Goal: Task Accomplishment & Management: Complete application form

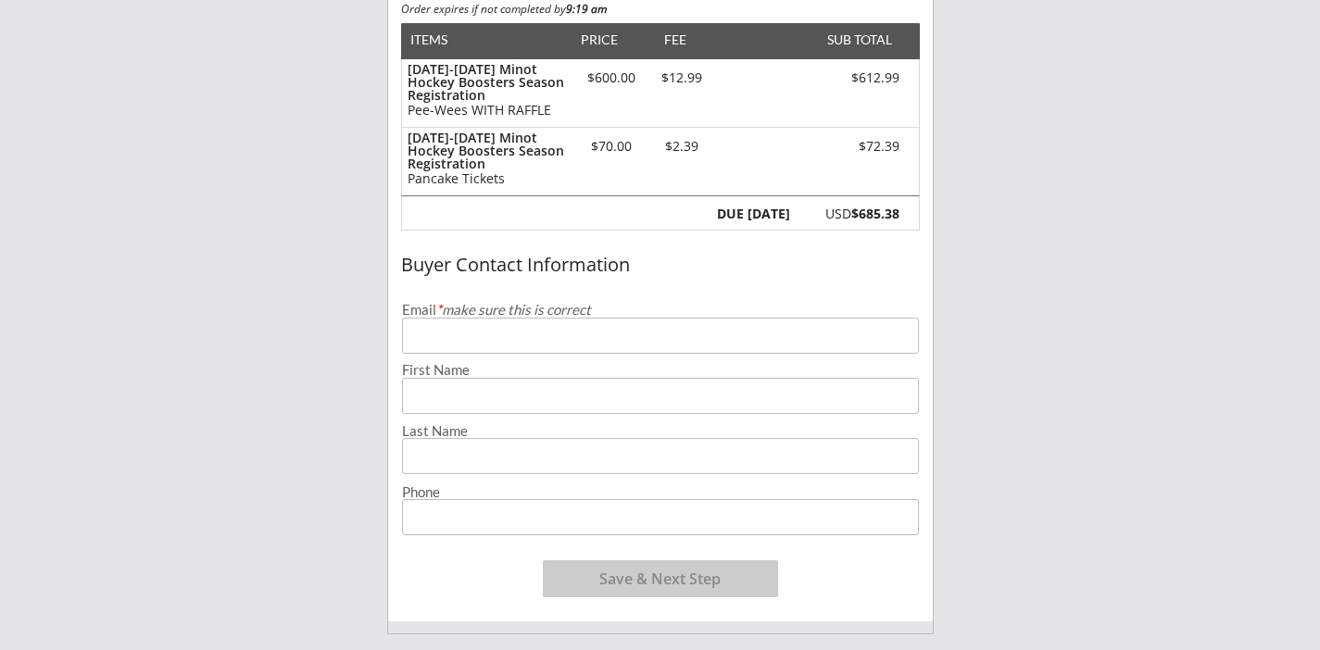
scroll to position [233, 0]
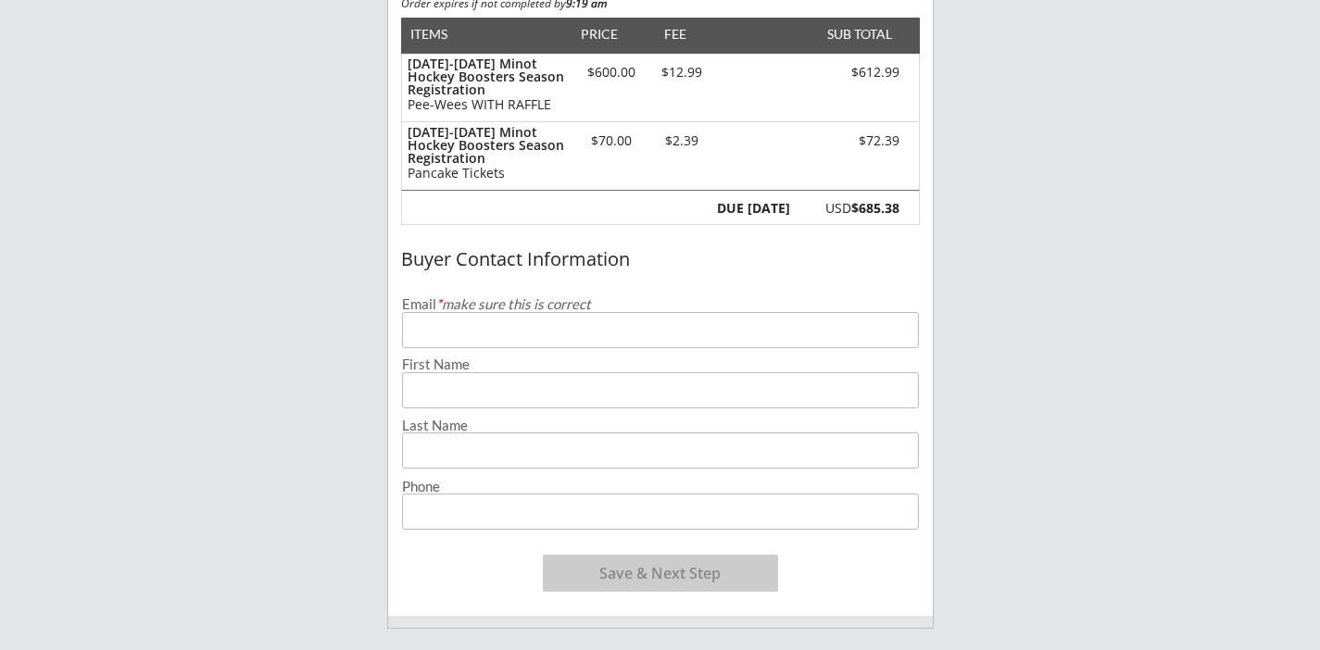
click at [496, 322] on input "email" at bounding box center [660, 330] width 517 height 36
type input "[EMAIL_ADDRESS][DOMAIN_NAME]"
type input "[PERSON_NAME]"
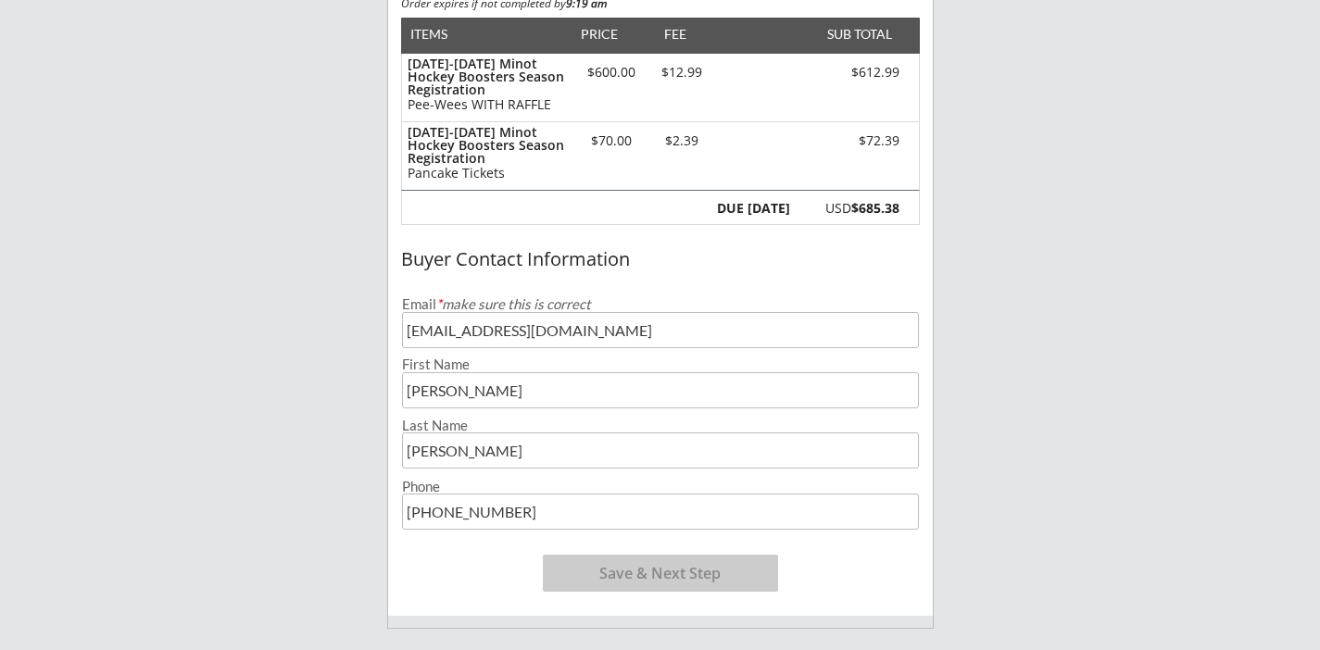
type input "[PHONE_NUMBER]"
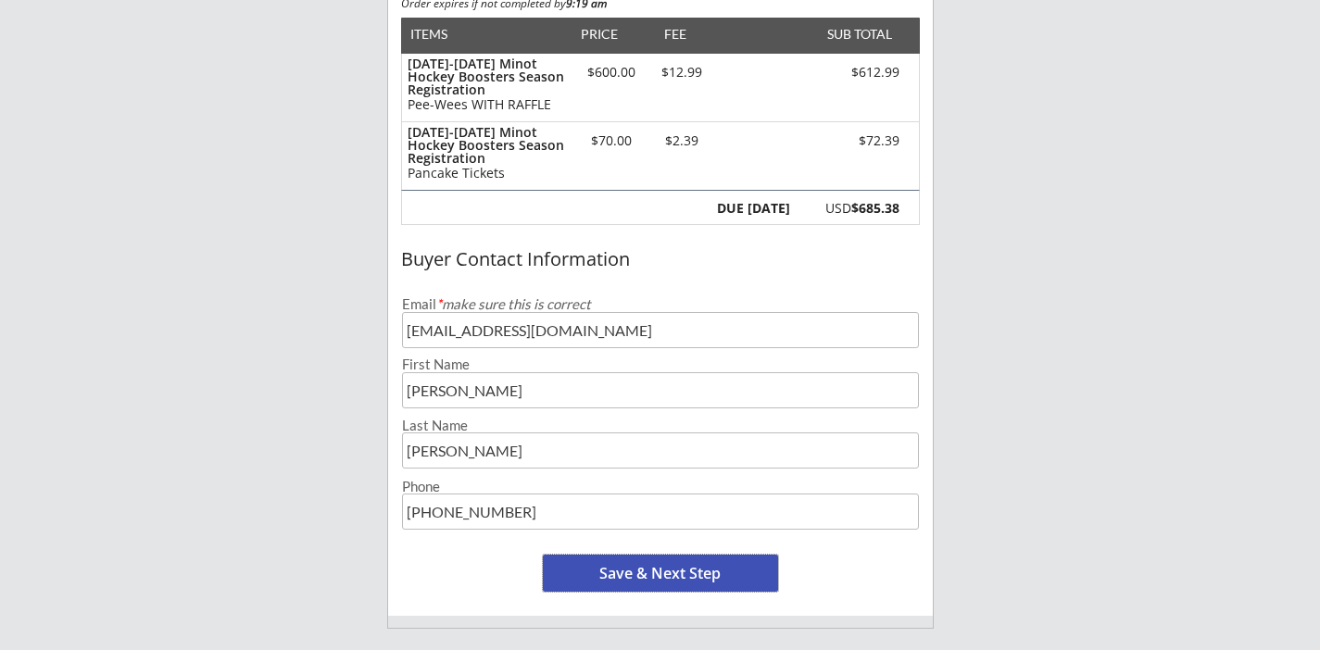
click at [700, 579] on button "Save & Next Step" at bounding box center [660, 573] width 235 height 37
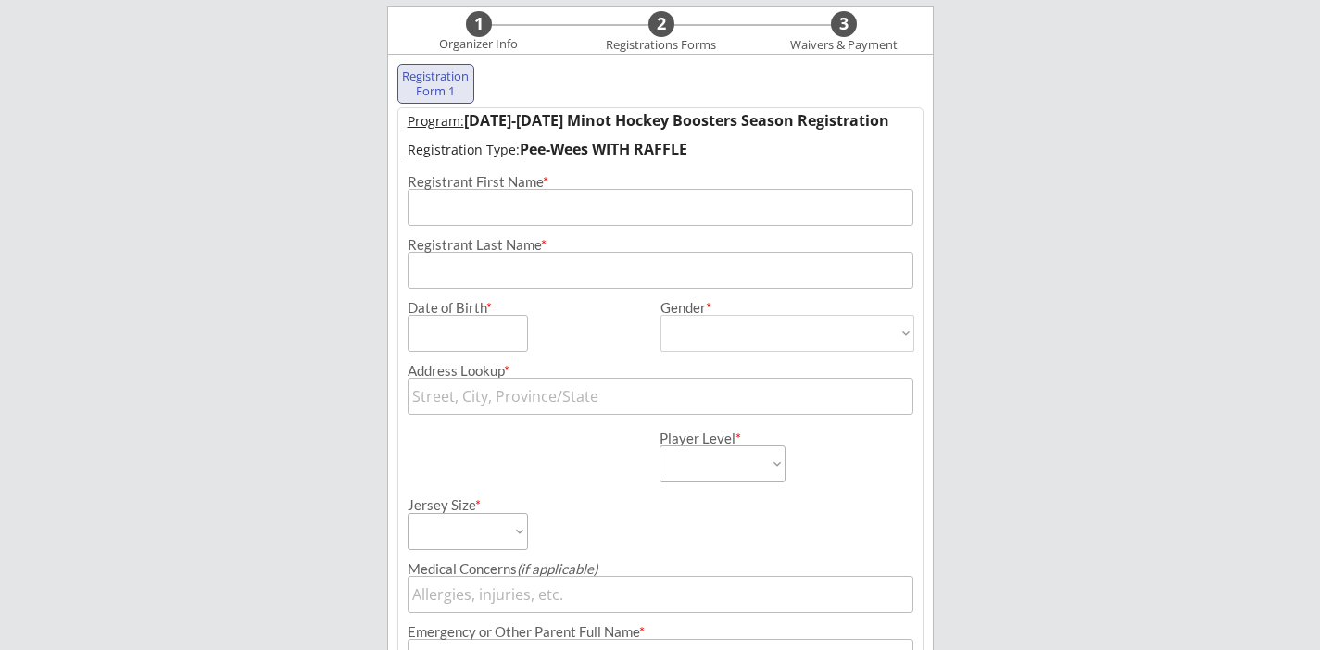
scroll to position [133, 0]
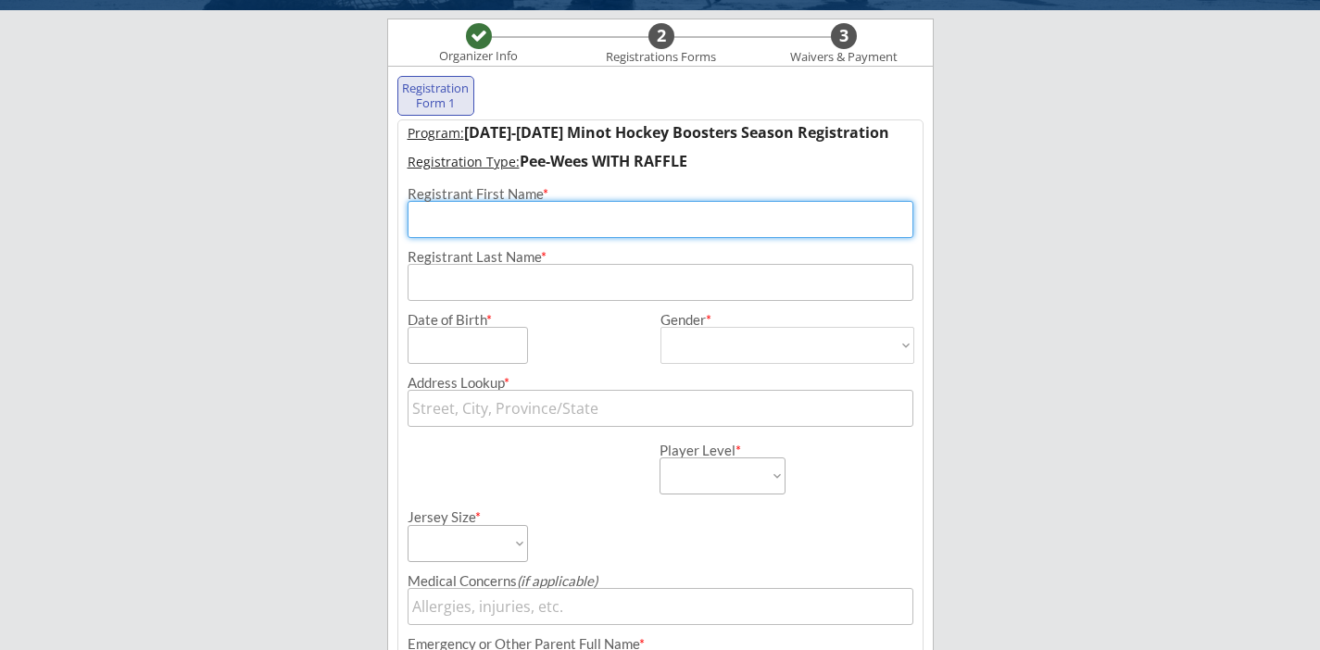
click at [664, 220] on input "input" at bounding box center [661, 219] width 506 height 37
type input "[PERSON_NAME]"
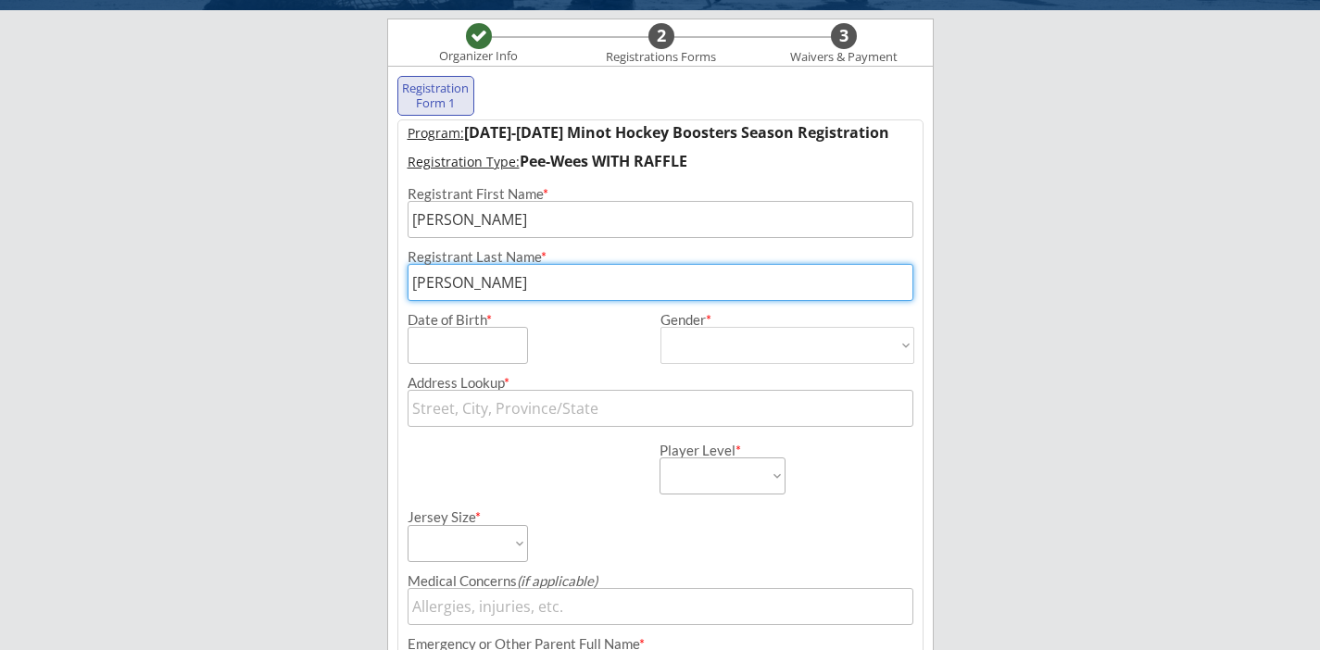
type input "[PERSON_NAME]"
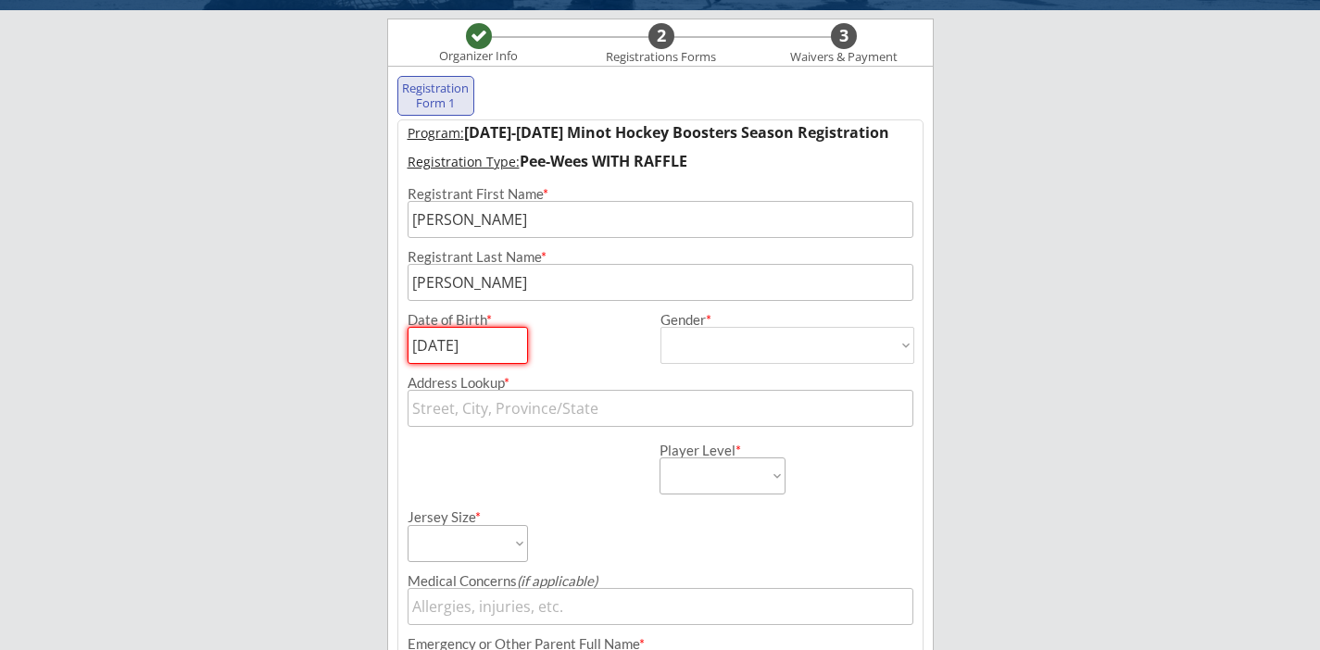
type input "[DATE]"
click at [821, 339] on select "[DEMOGRAPHIC_DATA] [DEMOGRAPHIC_DATA]" at bounding box center [787, 345] width 254 height 37
select select ""[DEMOGRAPHIC_DATA]""
type input "[DEMOGRAPHIC_DATA]"
click at [803, 344] on select "[DEMOGRAPHIC_DATA] [DEMOGRAPHIC_DATA]" at bounding box center [787, 345] width 254 height 37
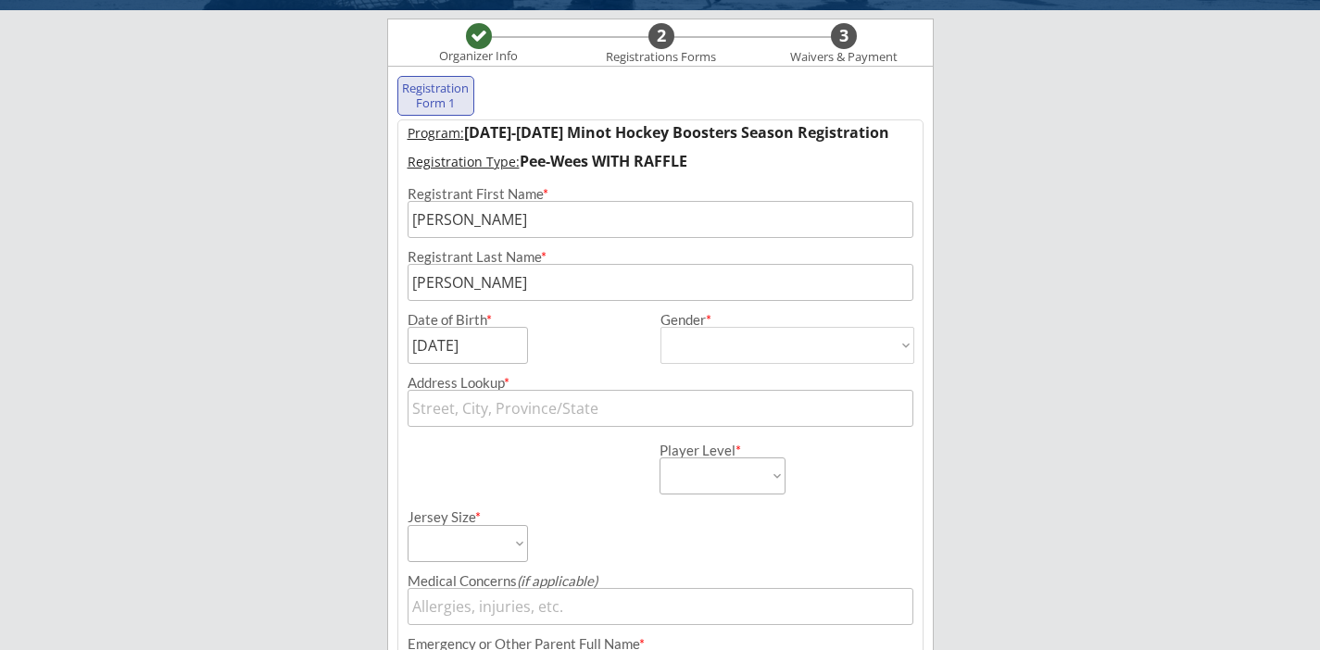
select select ""[DEMOGRAPHIC_DATA]""
type input "[DEMOGRAPHIC_DATA]"
click at [749, 401] on input "text" at bounding box center [661, 408] width 506 height 37
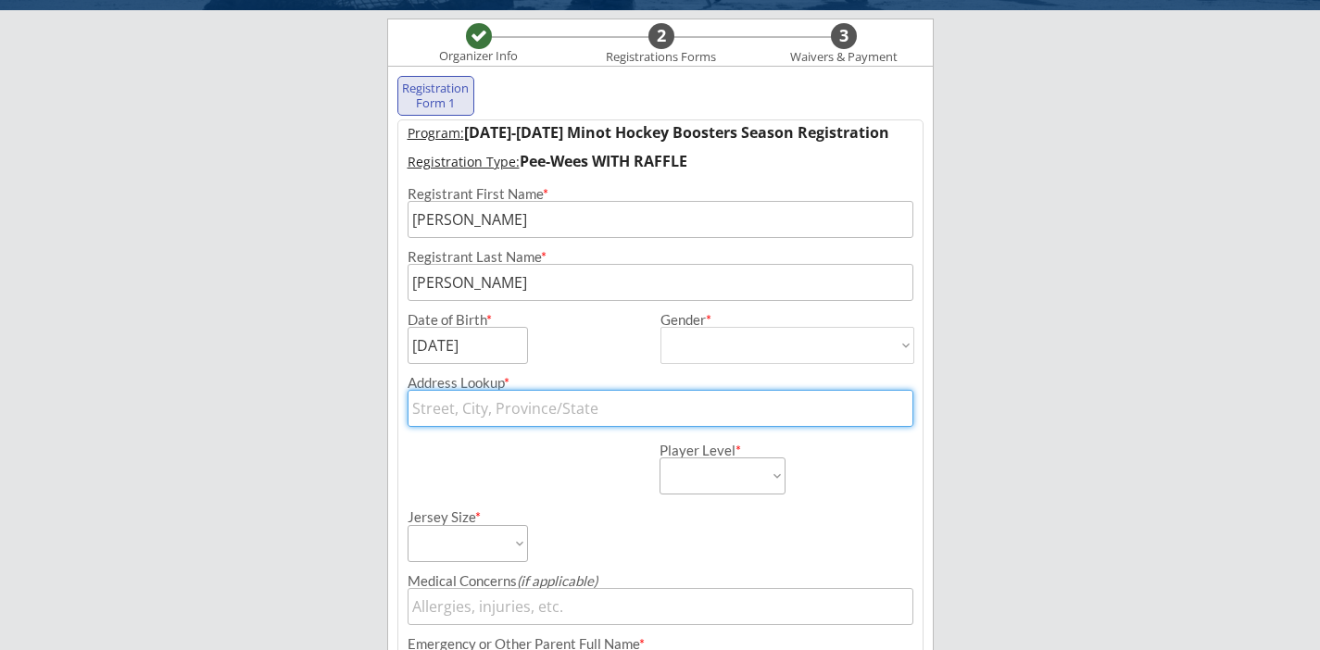
type input "[STREET_ADDRESS]"
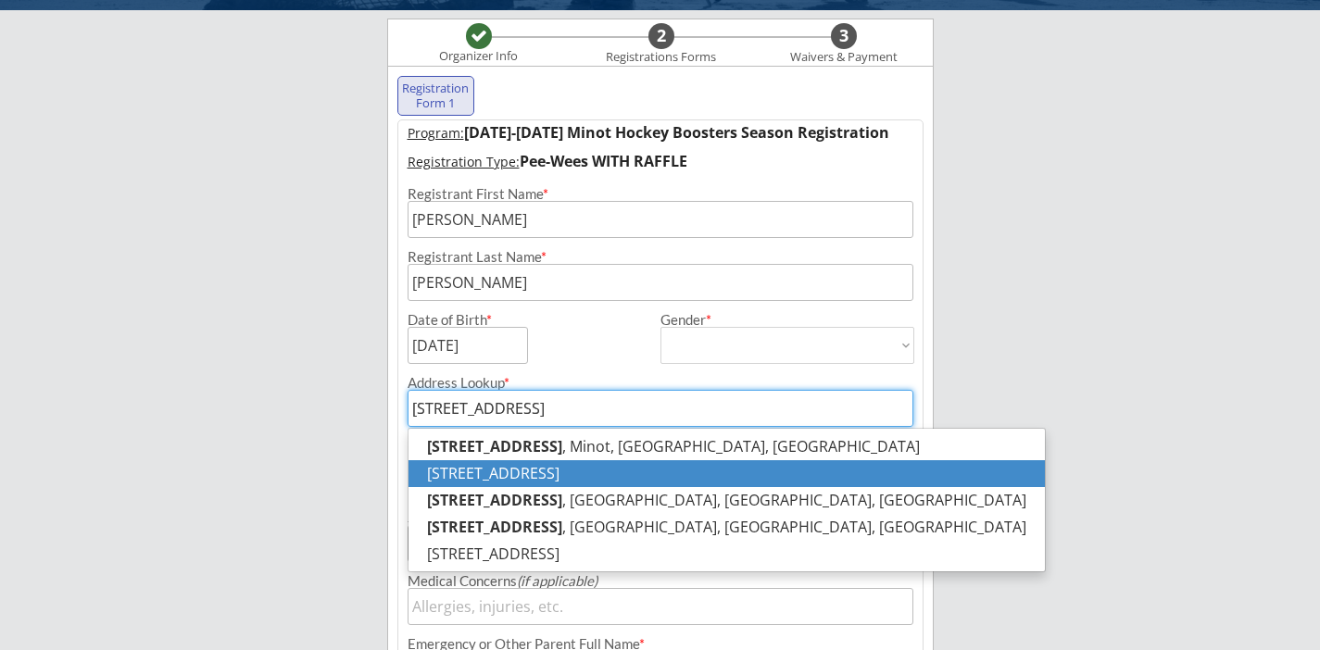
click at [693, 466] on p "[STREET_ADDRESS]" at bounding box center [726, 473] width 636 height 27
type input "[STREET_ADDRESS]"
click at [694, 466] on select "Learn to Play Boys Learn to Play Girls Maroon Mites Gold/White Mites Squirts Pe…" at bounding box center [723, 476] width 126 height 37
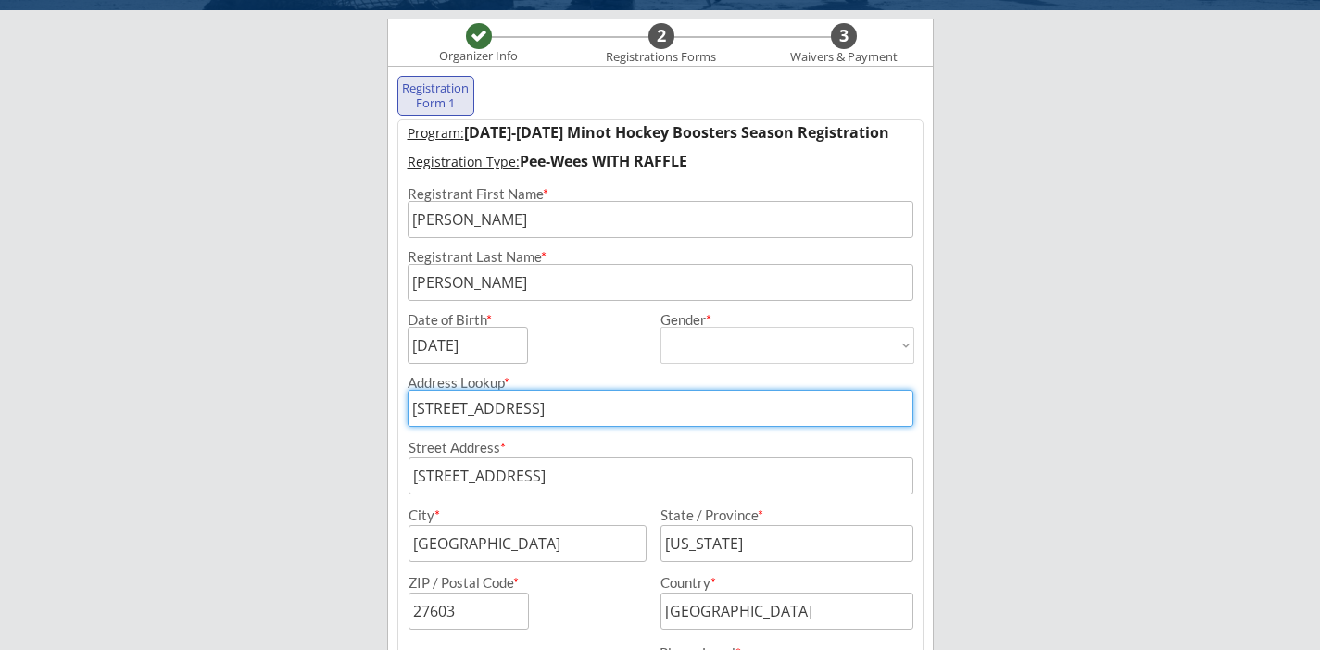
click at [722, 406] on input "[STREET_ADDRESS]" at bounding box center [661, 408] width 506 height 37
type input "17"
type input "[STREET_ADDRESS]"
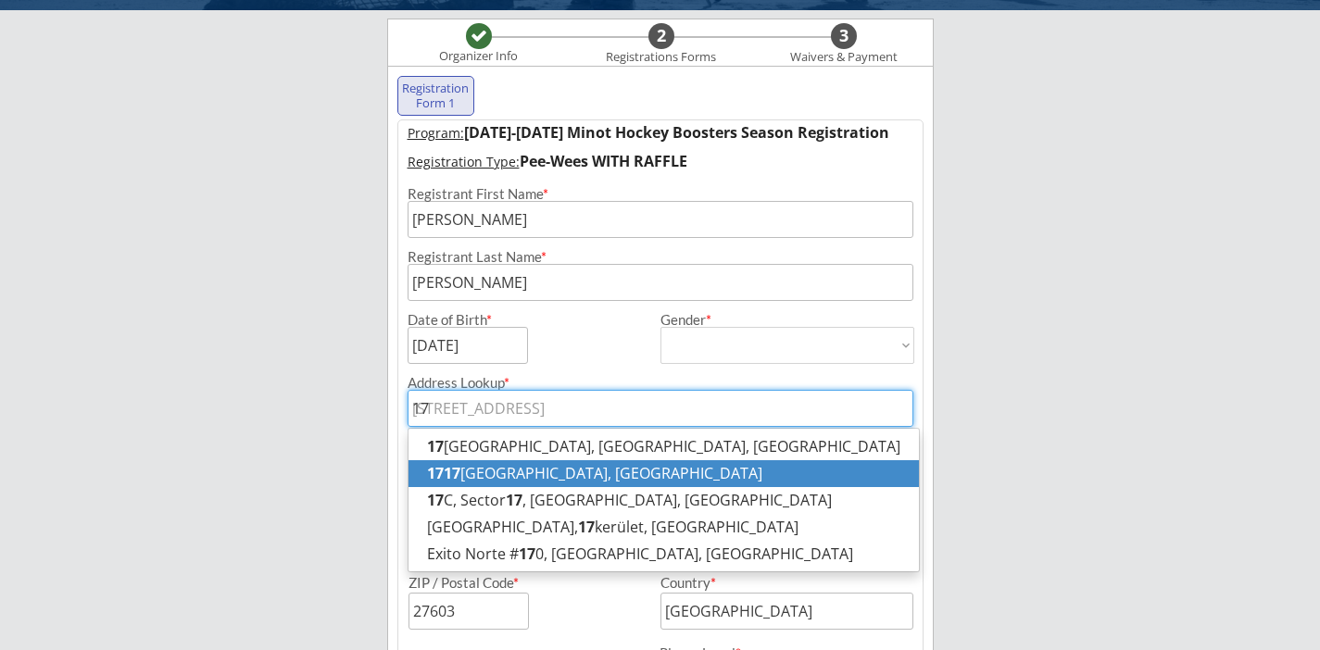
type input "[STREET_ADDRESS]"
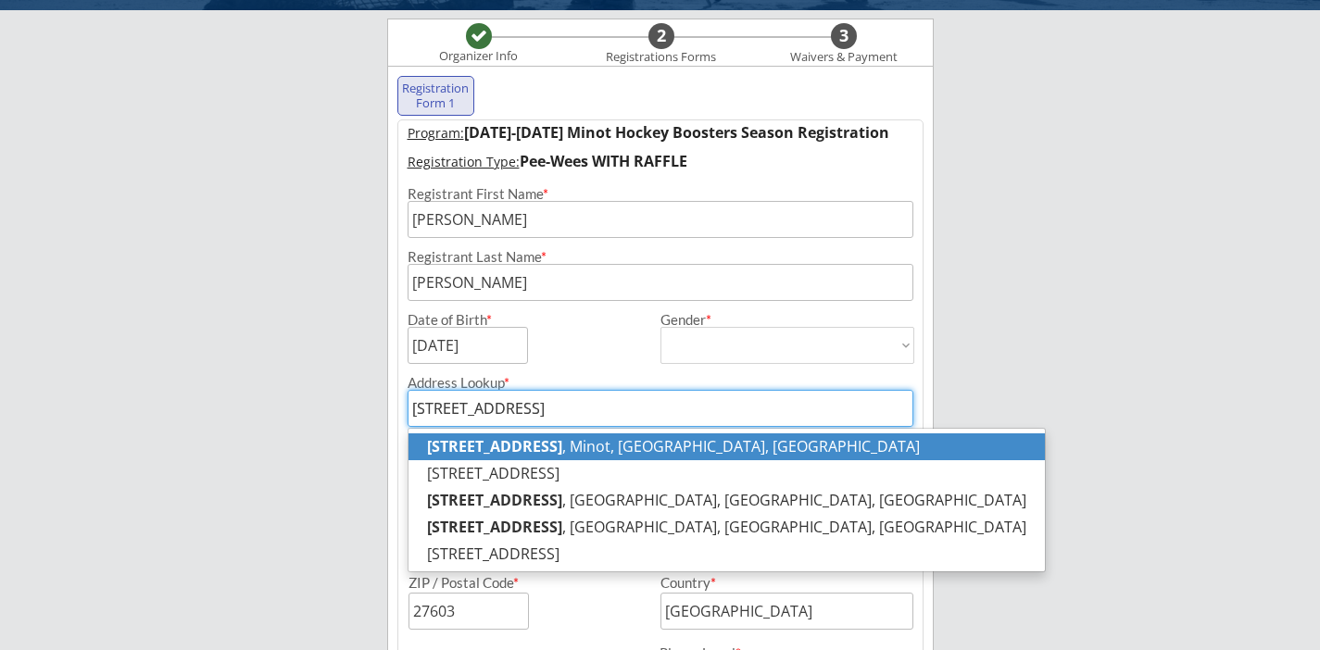
click at [655, 455] on p "[STREET_ADDRESS]" at bounding box center [726, 446] width 636 height 27
type input "[STREET_ADDRESS]"
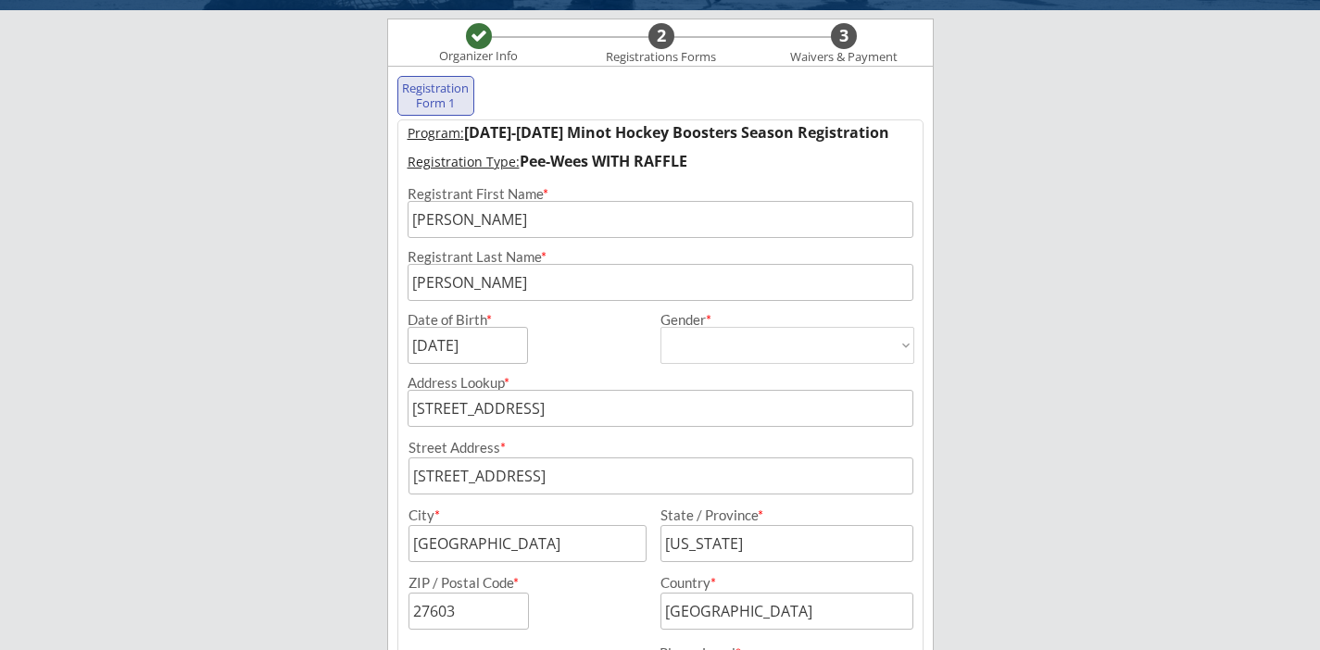
type input "Minot"
type input "[US_STATE]"
type input "58701"
type input "[STREET_ADDRESS]"
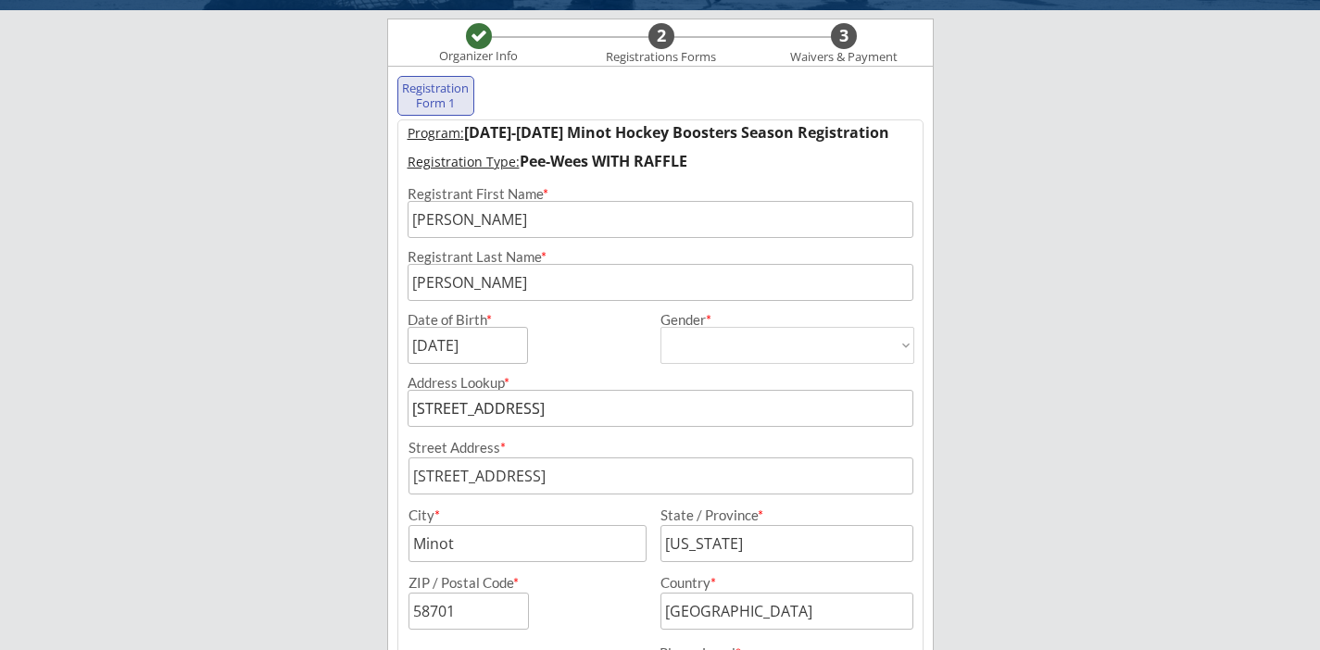
type input "[STREET_ADDRESS]"
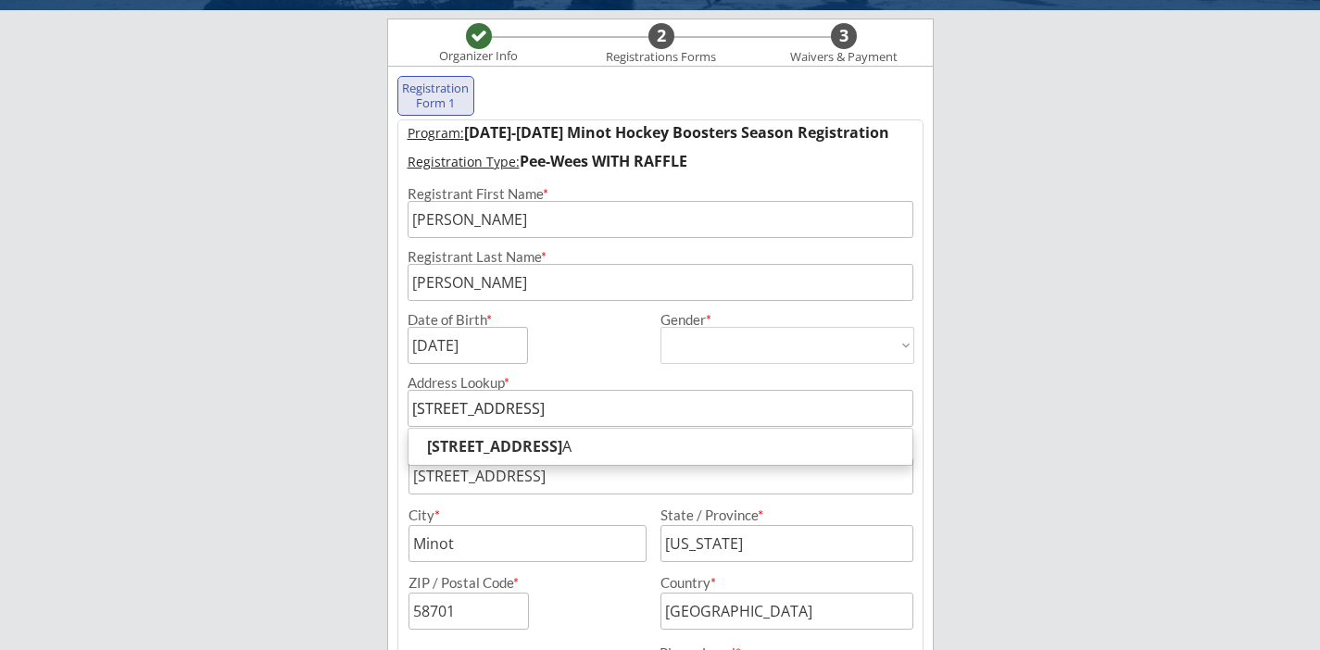
type input "[STREET_ADDRESS]"
type input "[STREET_ADDRESS],"
type input "[STREET_ADDRESS]"
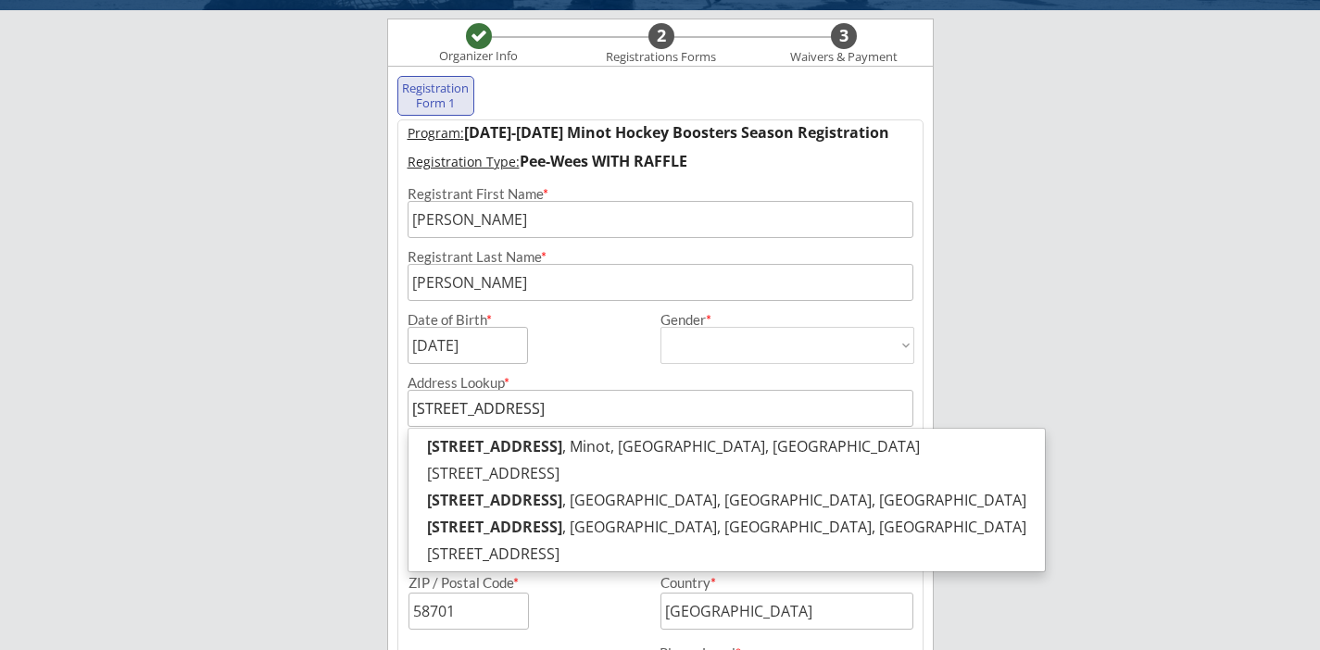
type input "[STREET_ADDRESS]"
click at [1001, 387] on div "Minot Hockey Boosters Organizer Info 2 Registrations Forms 3 Waivers & Payment …" at bounding box center [660, 650] width 1320 height 1566
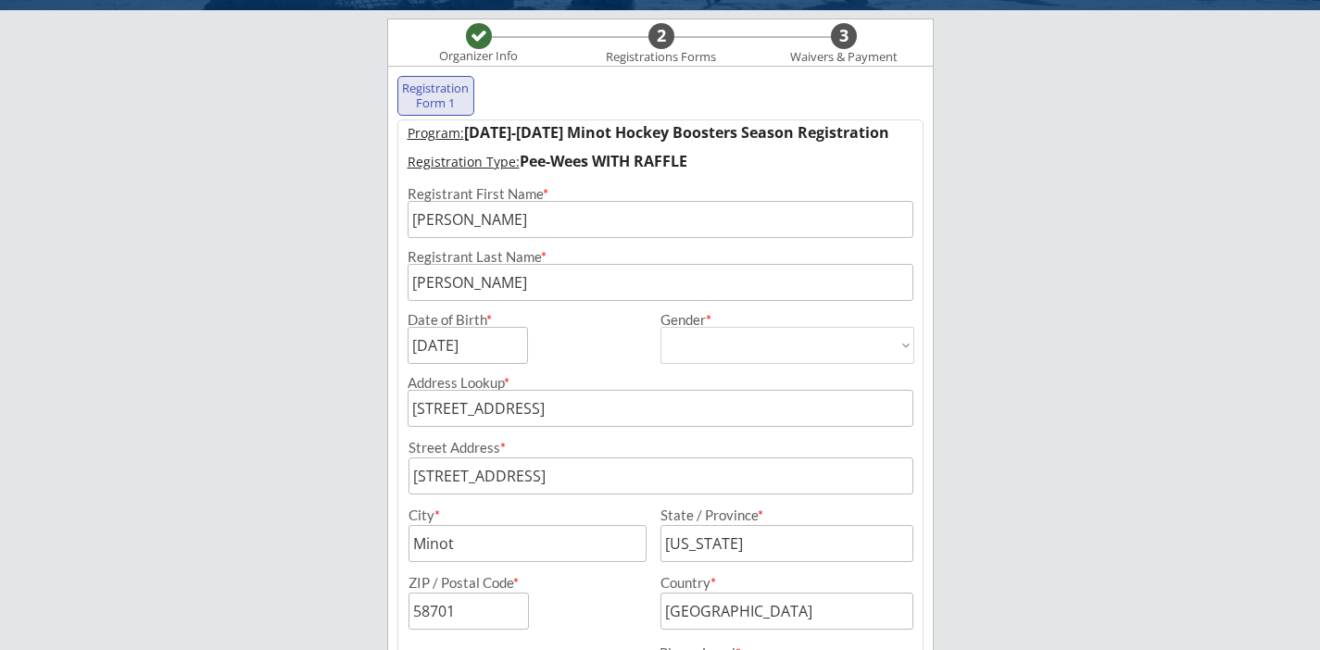
click at [579, 487] on input "input" at bounding box center [660, 476] width 505 height 37
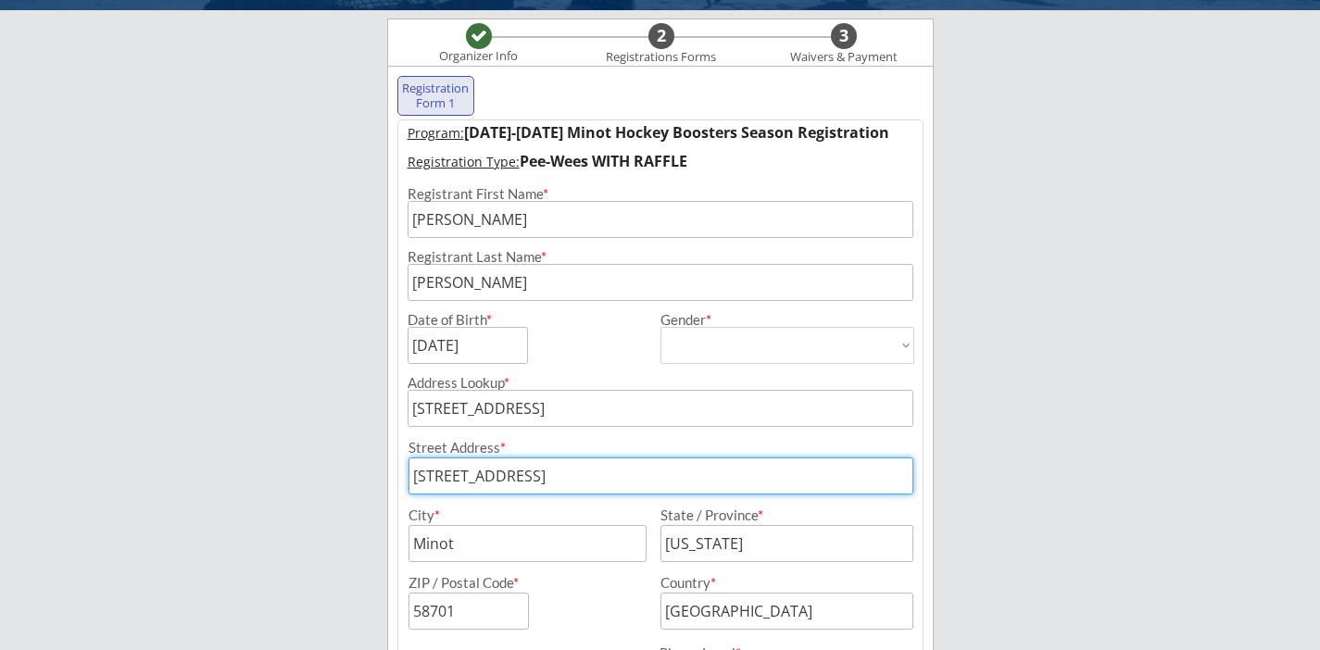
click at [579, 486] on input "input" at bounding box center [660, 476] width 505 height 37
click at [703, 473] on input "input" at bounding box center [660, 476] width 505 height 37
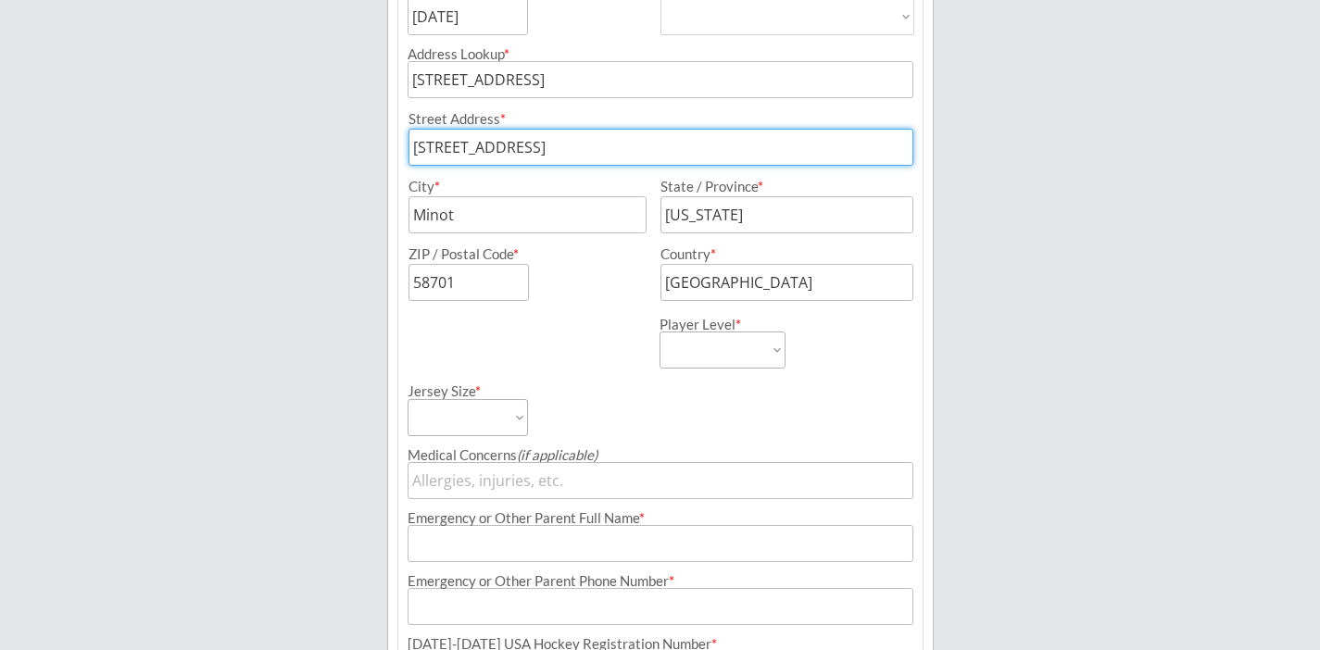
scroll to position [475, 0]
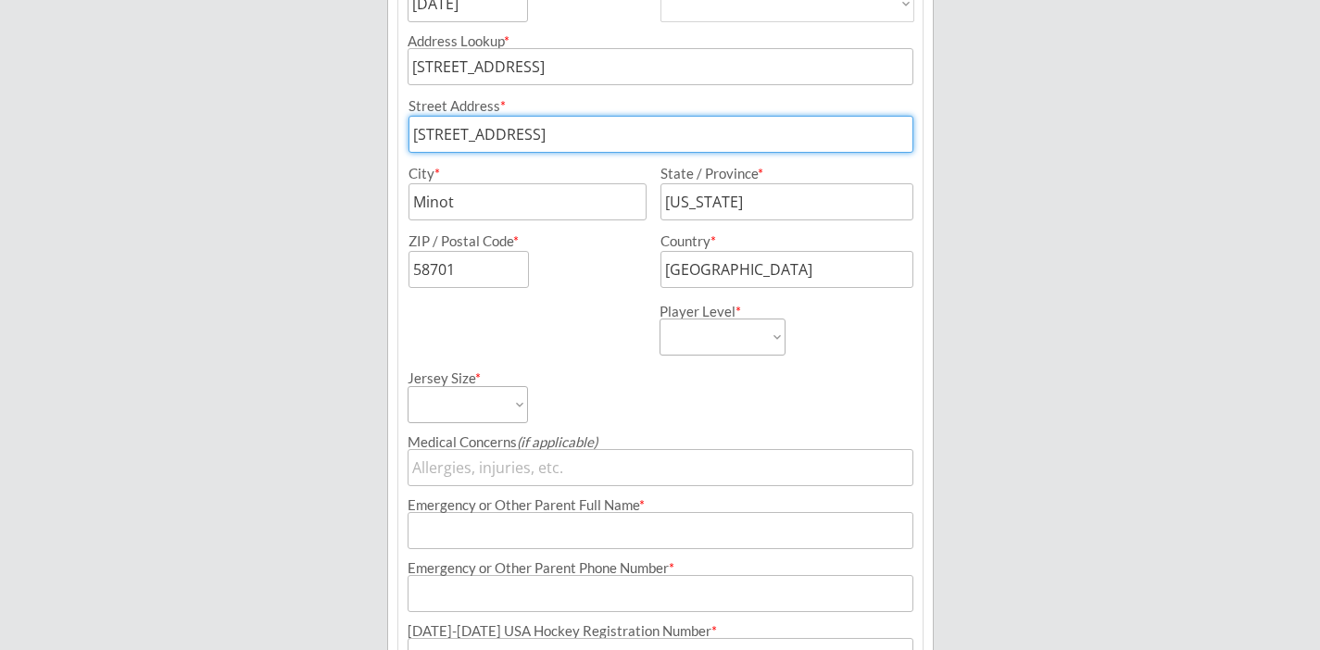
click at [698, 337] on select "Learn to Play Boys Learn to Play Girls Maroon Mites Gold/White Mites Squirts Pe…" at bounding box center [723, 337] width 126 height 37
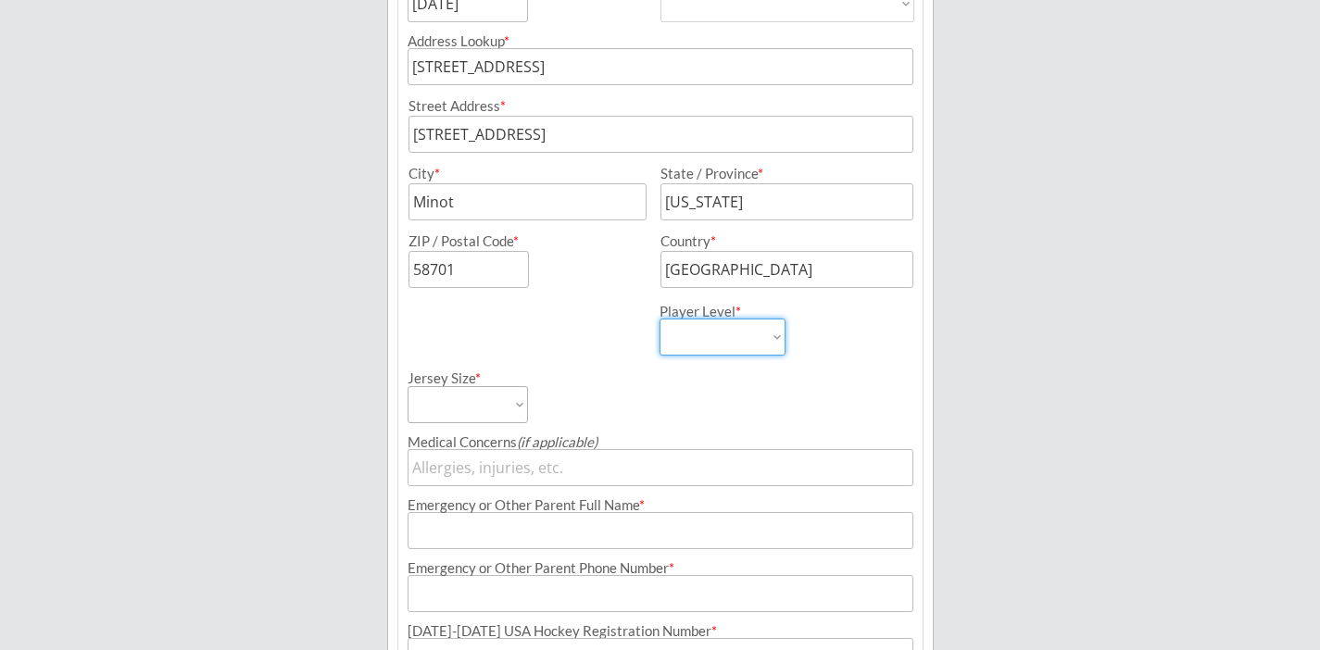
select select ""Pee-Wees""
click at [499, 401] on select "Adult Small Adult Medium Adult Large Adult XL Goalie Cut" at bounding box center [468, 404] width 120 height 37
select select ""Adult Medium""
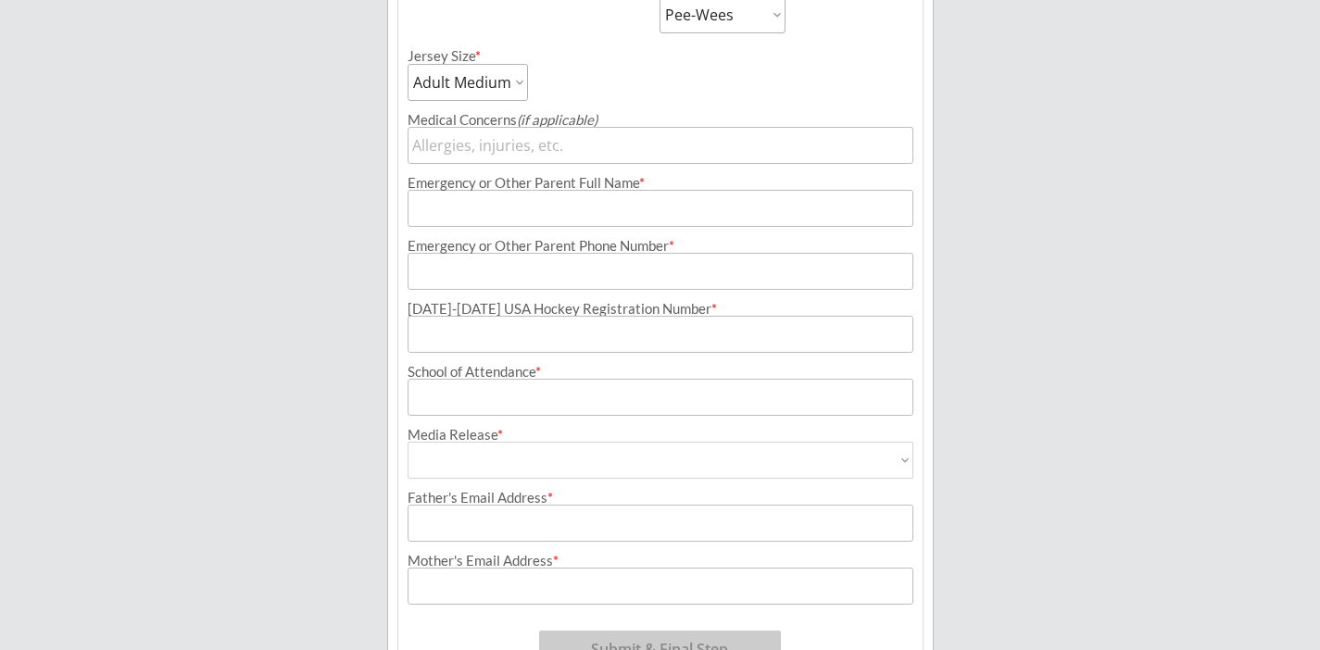
scroll to position [821, 0]
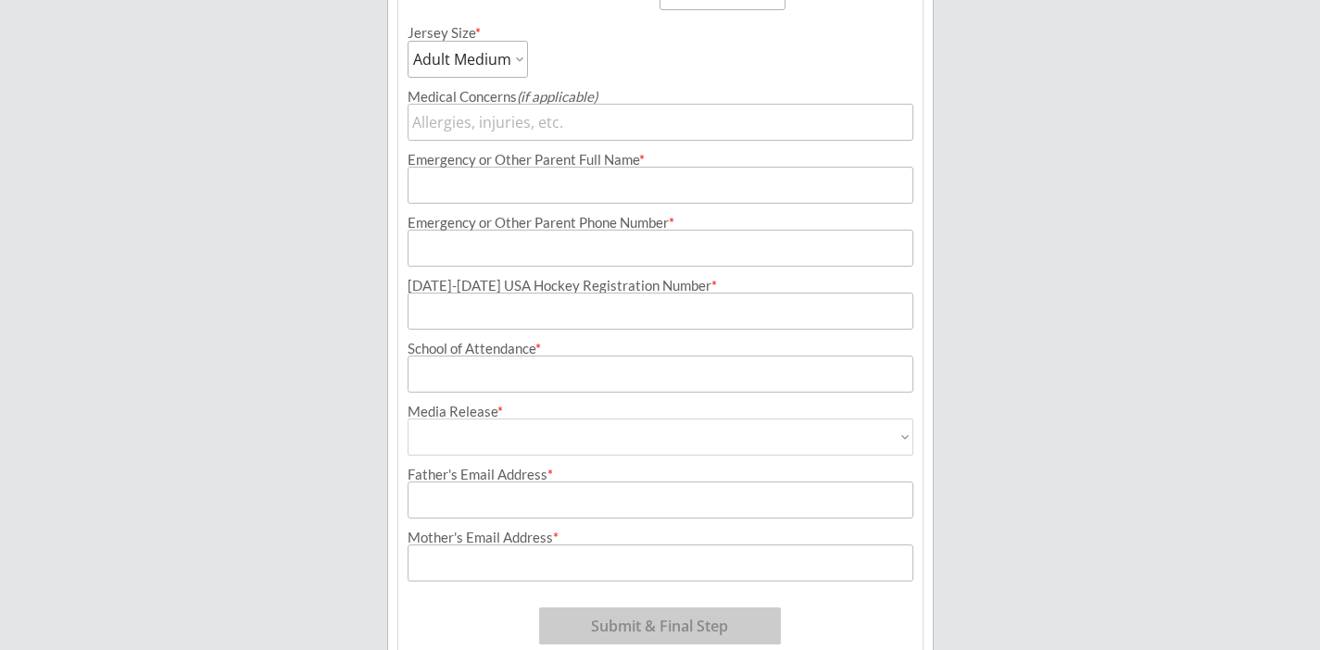
click at [666, 173] on input "input" at bounding box center [661, 185] width 506 height 37
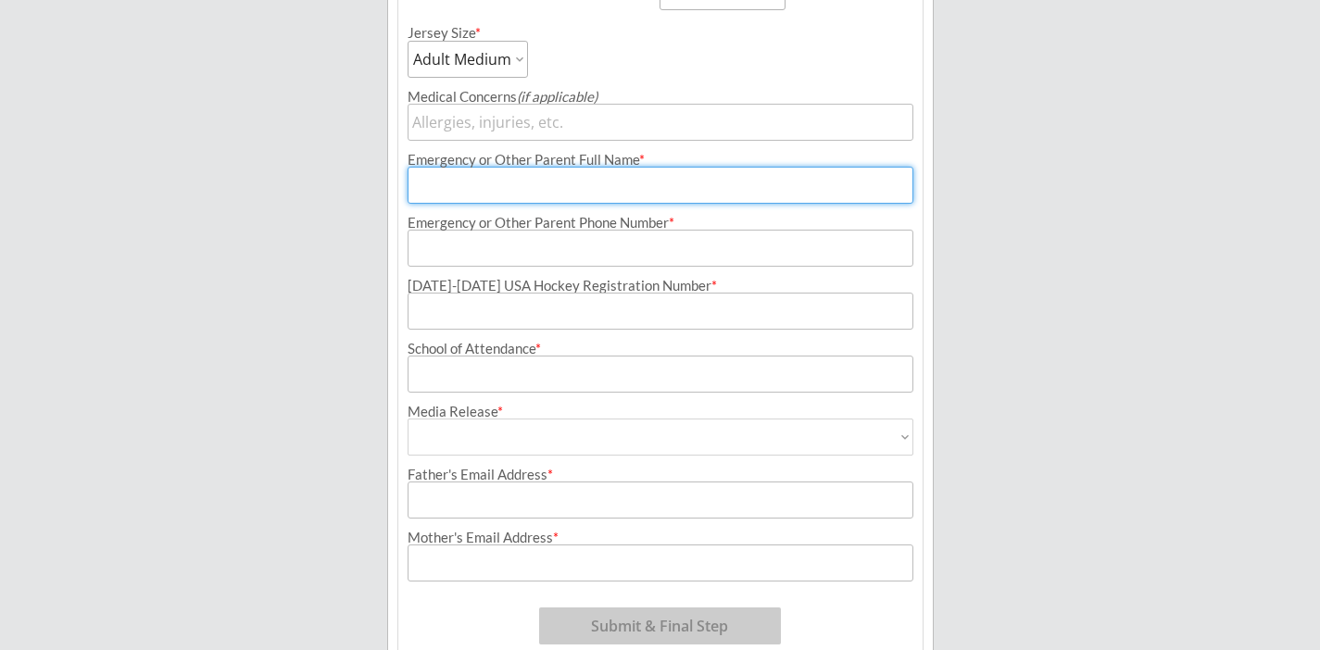
click at [666, 173] on input "input" at bounding box center [661, 185] width 506 height 37
type input "[PERSON_NAME]"
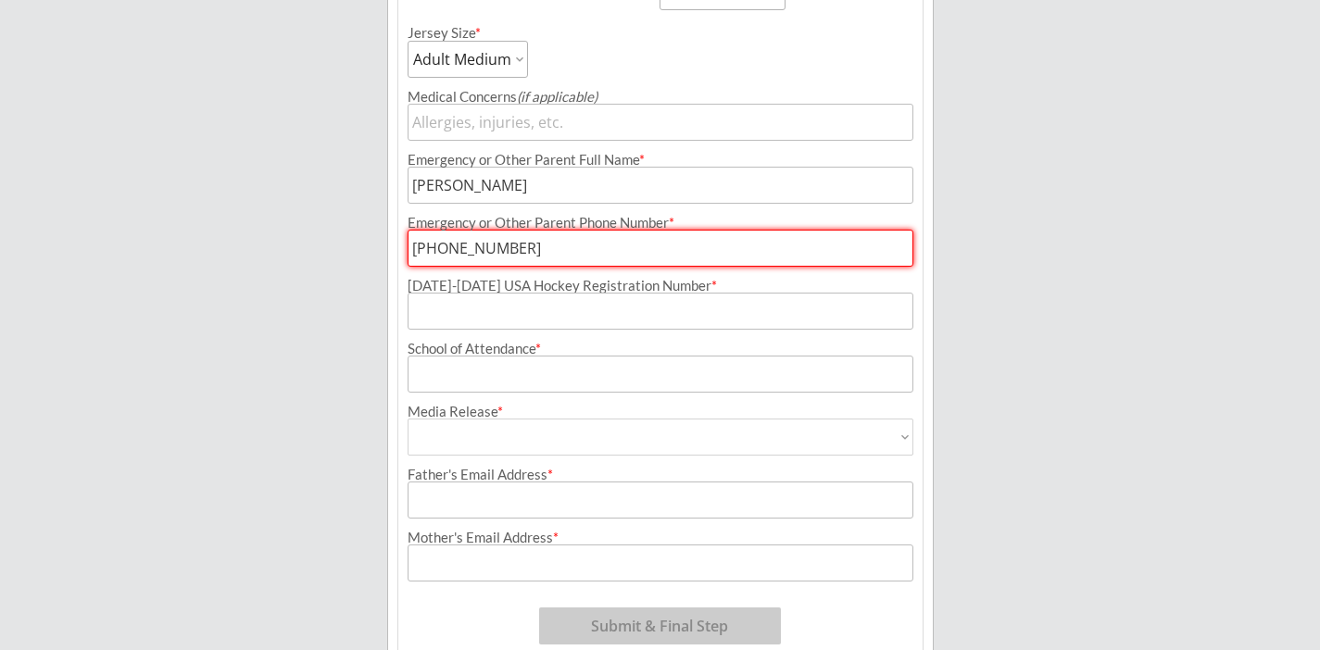
type input "[PHONE_NUMBER]"
click at [675, 307] on input "input" at bounding box center [661, 311] width 506 height 37
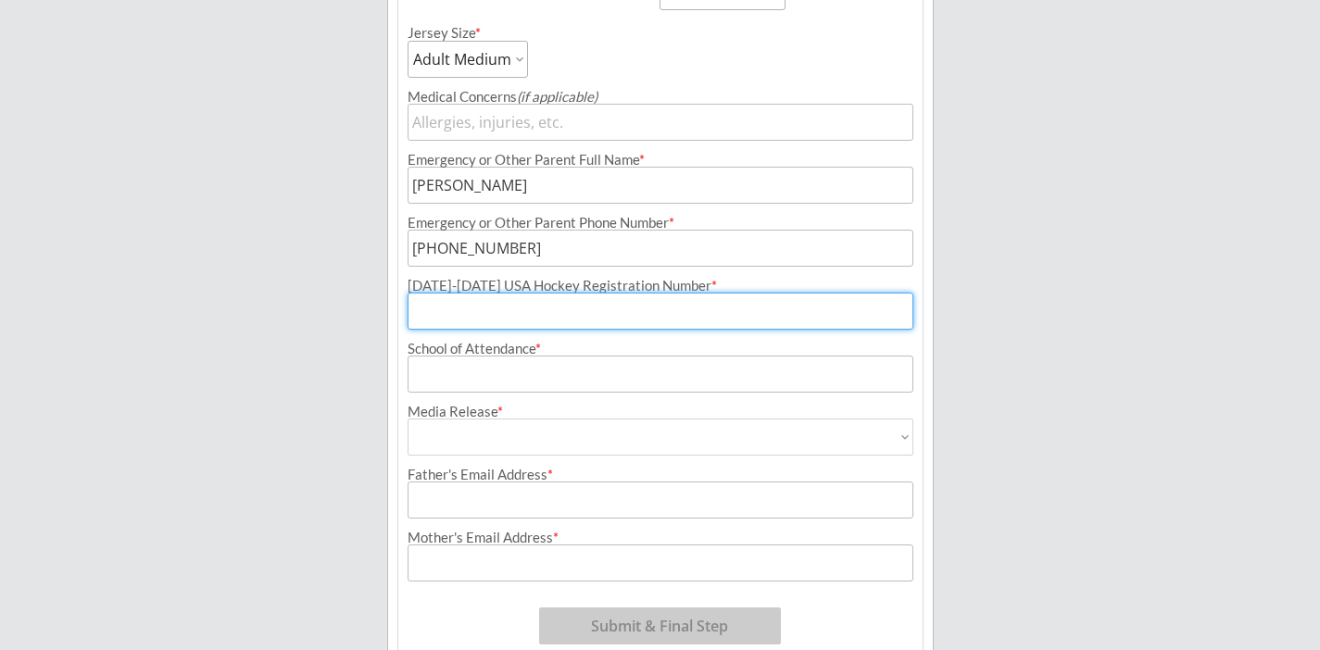
click at [528, 312] on input "input" at bounding box center [661, 311] width 506 height 37
paste input "209602876HESSC"
type input "209602876HESSC"
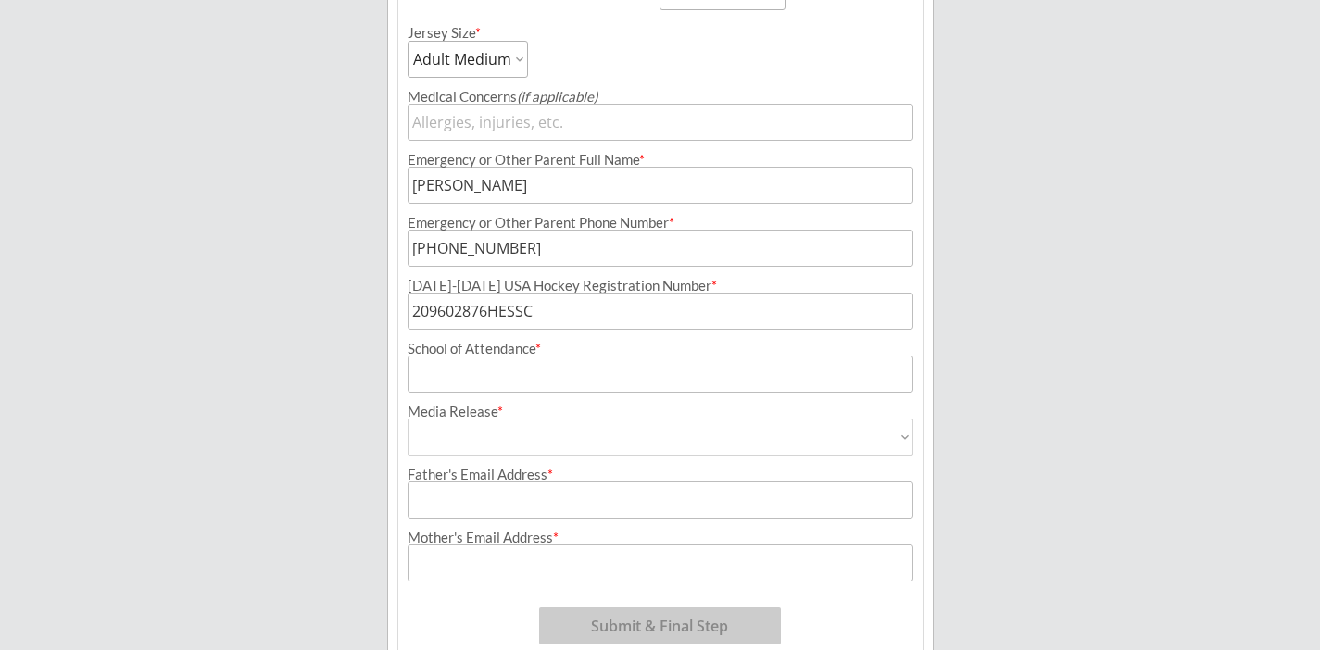
click at [505, 377] on input "input" at bounding box center [661, 374] width 506 height 37
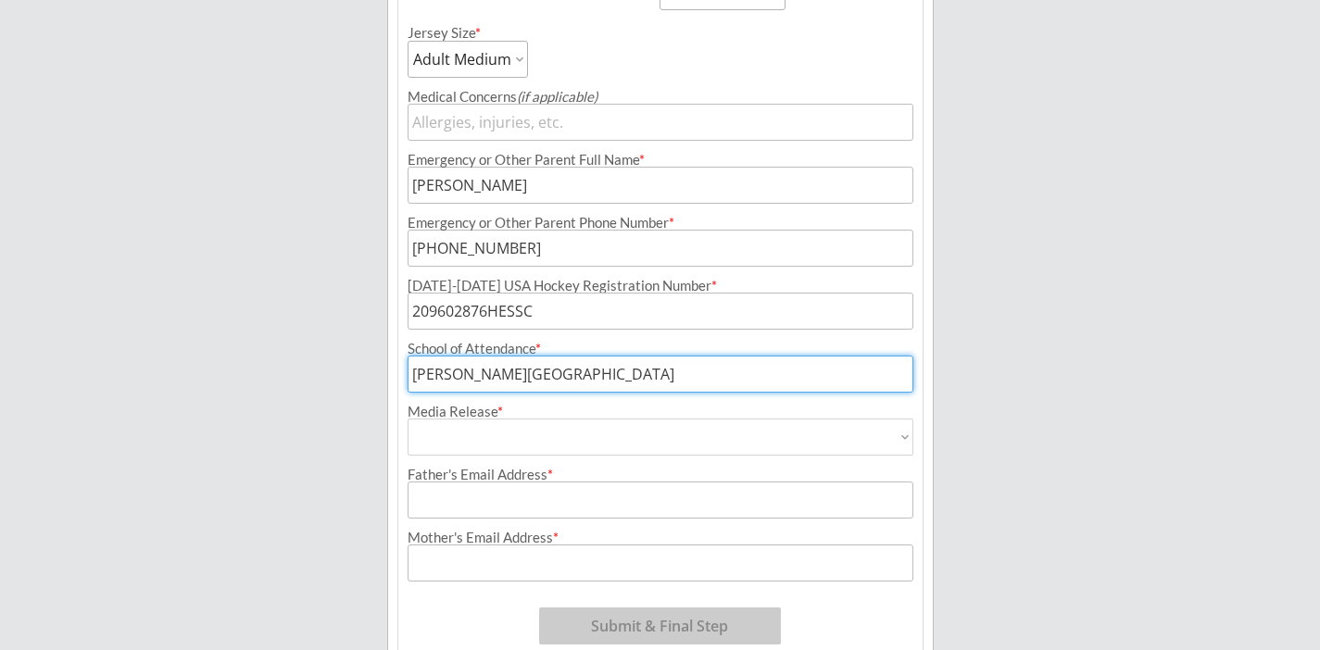
type input "[PERSON_NAME][GEOGRAPHIC_DATA]"
click at [511, 429] on select "Yes No" at bounding box center [661, 437] width 506 height 37
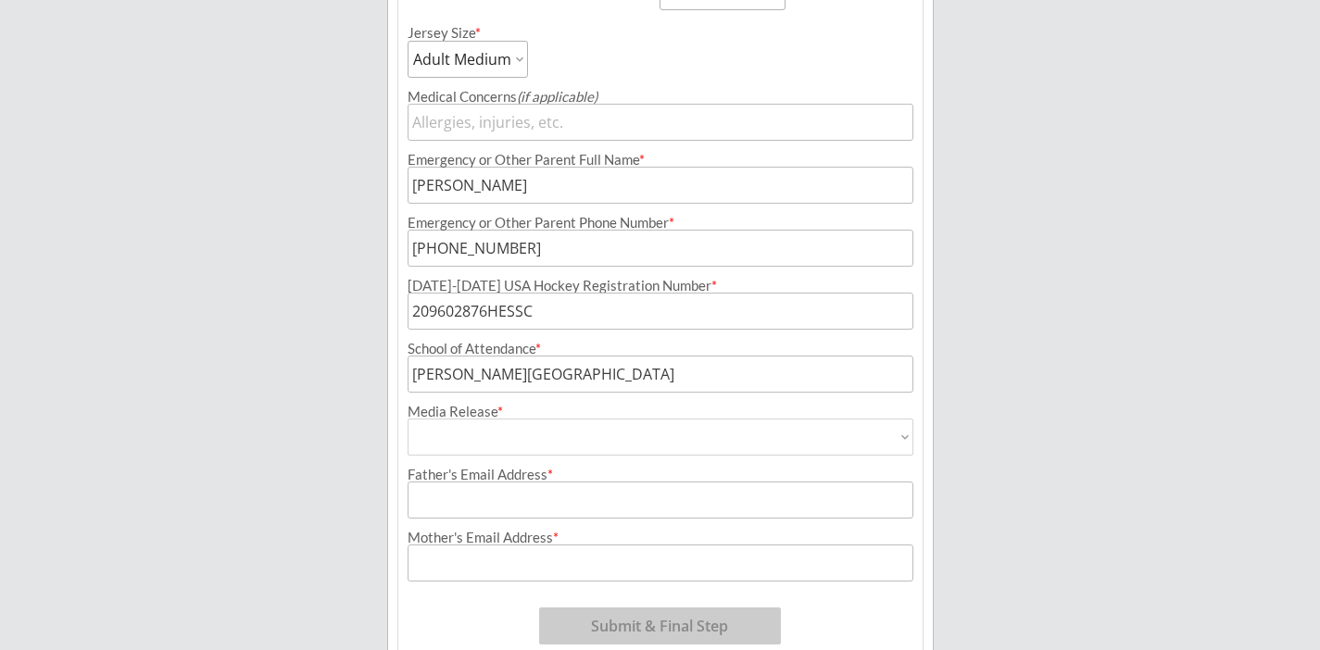
select select ""Yes""
type input "Yes"
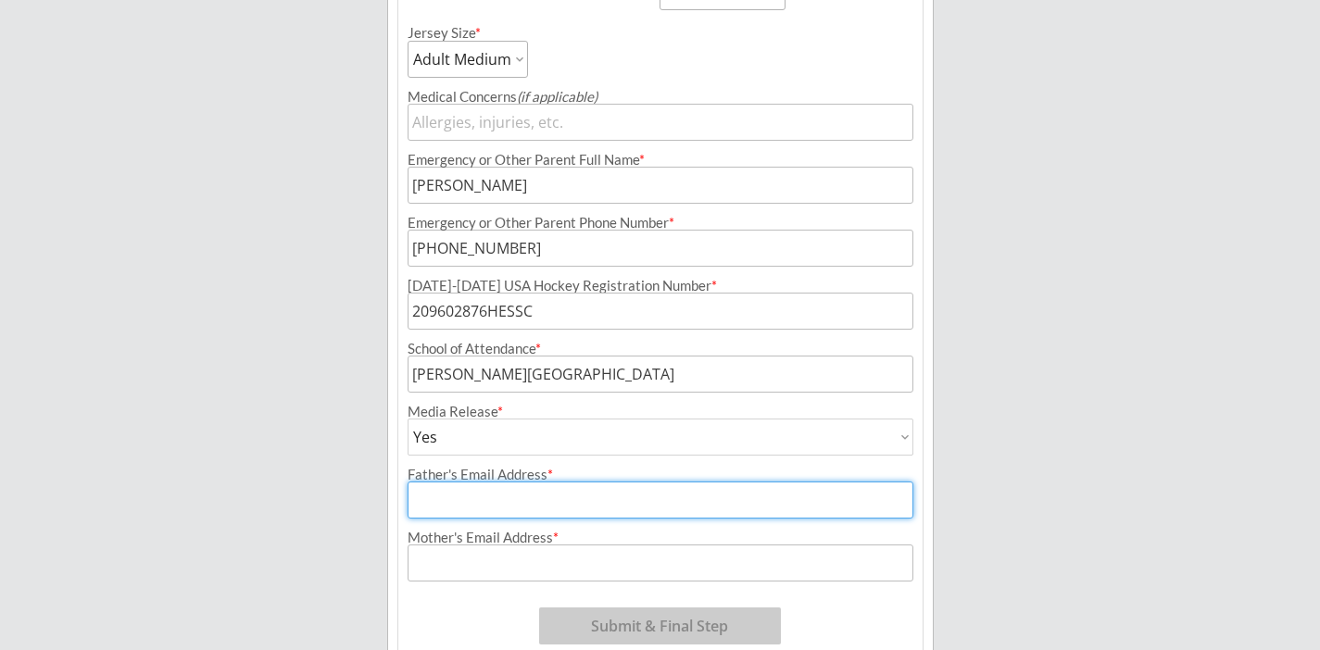
click at [507, 505] on input "input" at bounding box center [661, 500] width 506 height 37
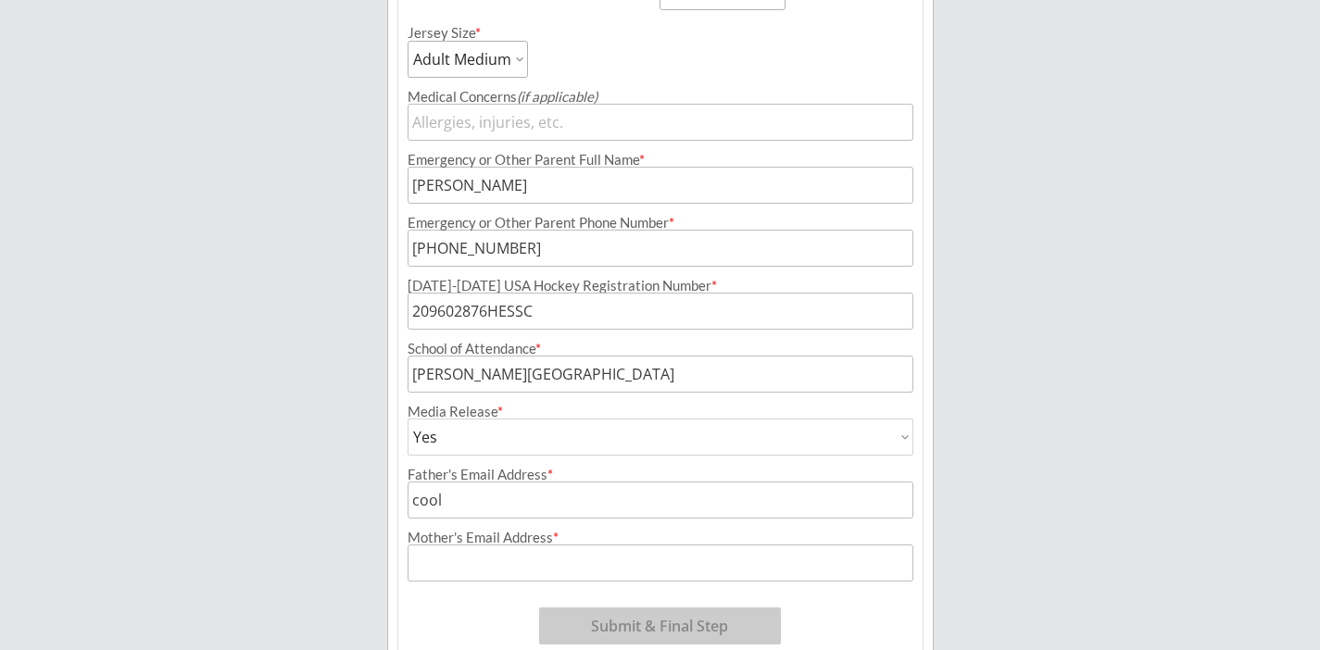
click at [503, 506] on input "input" at bounding box center [661, 500] width 506 height 37
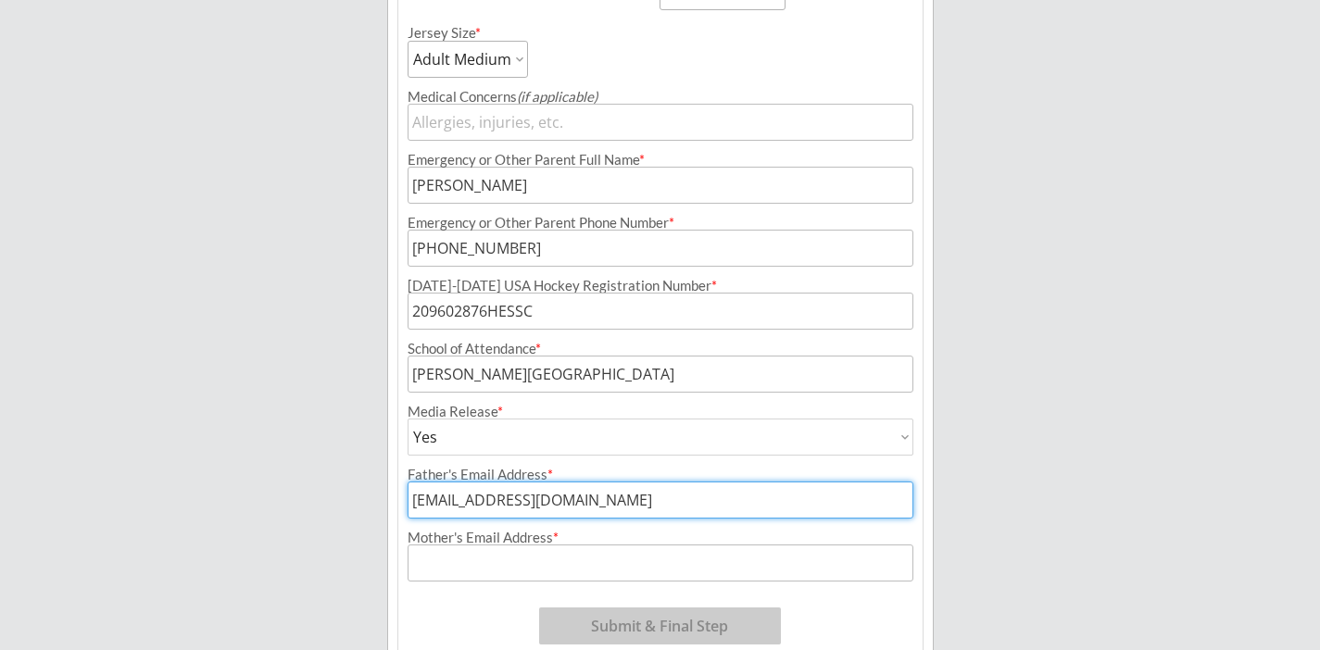
type input "[EMAIL_ADDRESS][DOMAIN_NAME]"
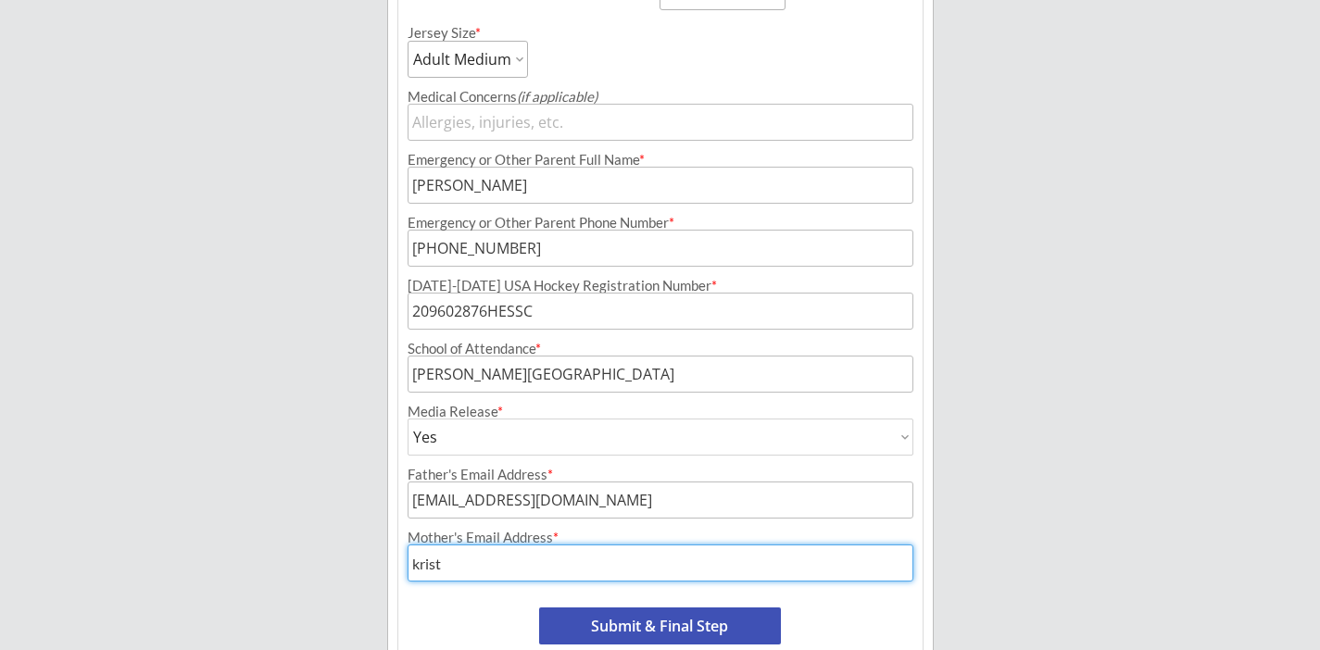
type input "[EMAIL_ADDRESS][DOMAIN_NAME]"
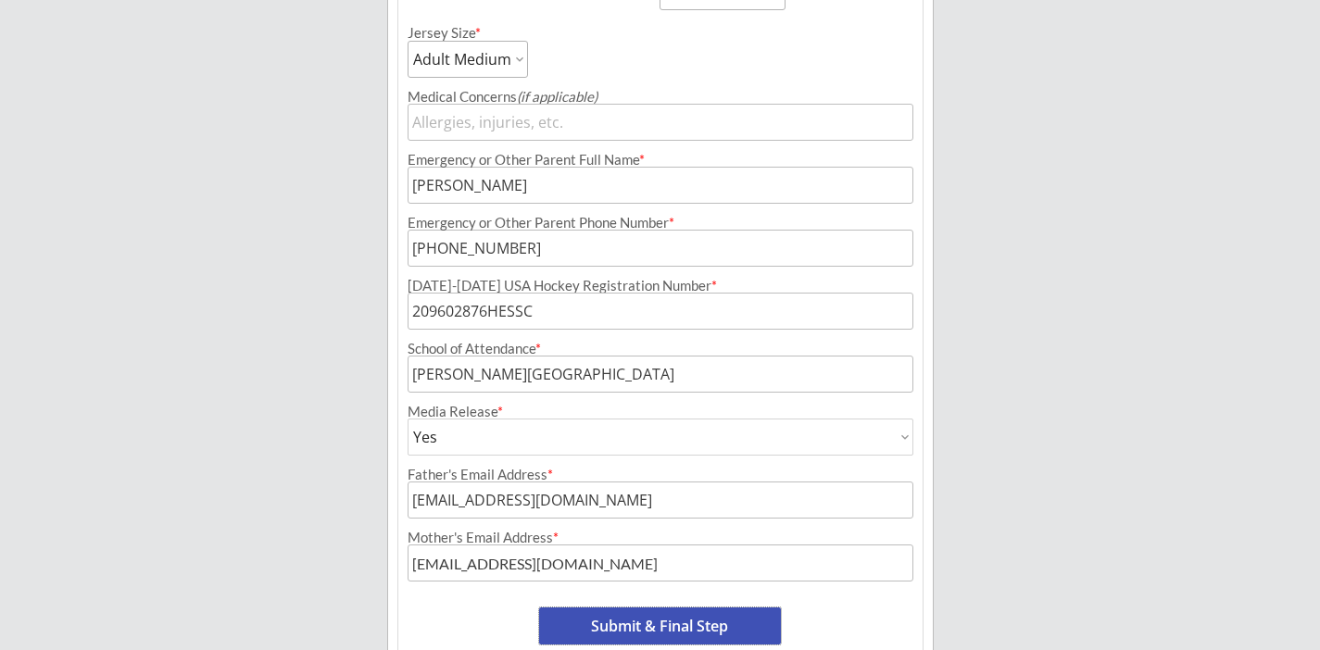
click at [649, 629] on button "Submit & Final Step" at bounding box center [660, 626] width 242 height 37
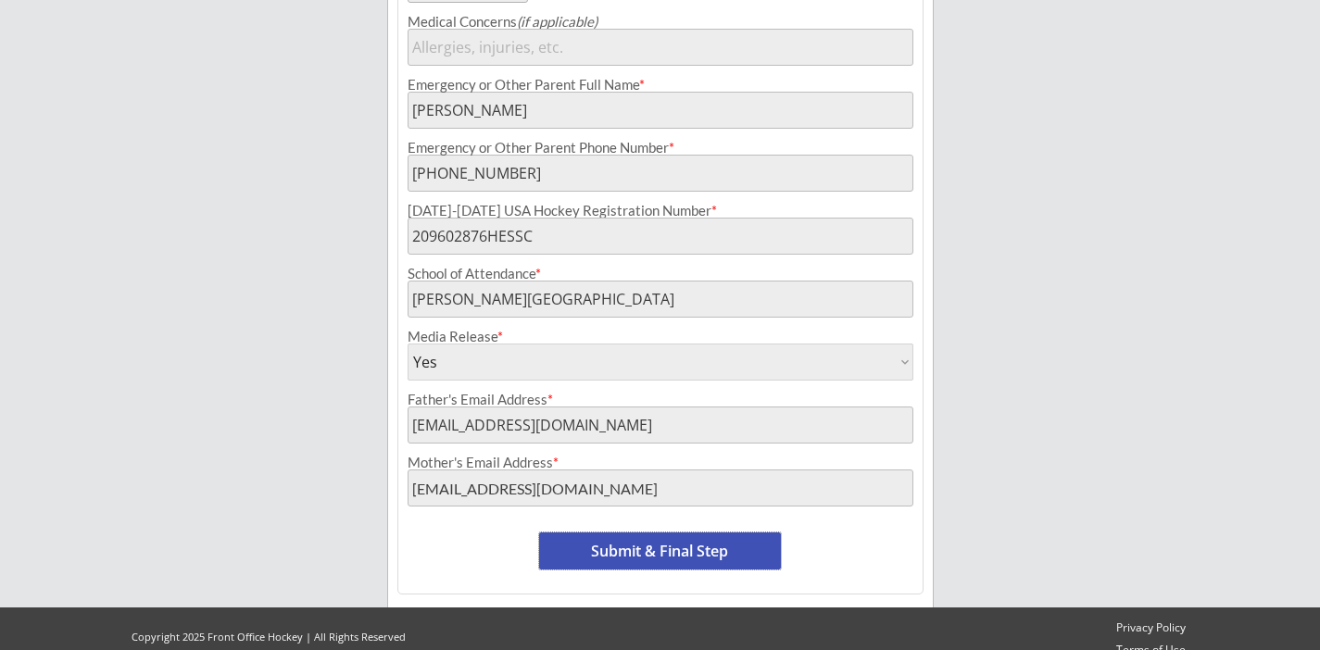
scroll to position [916, 0]
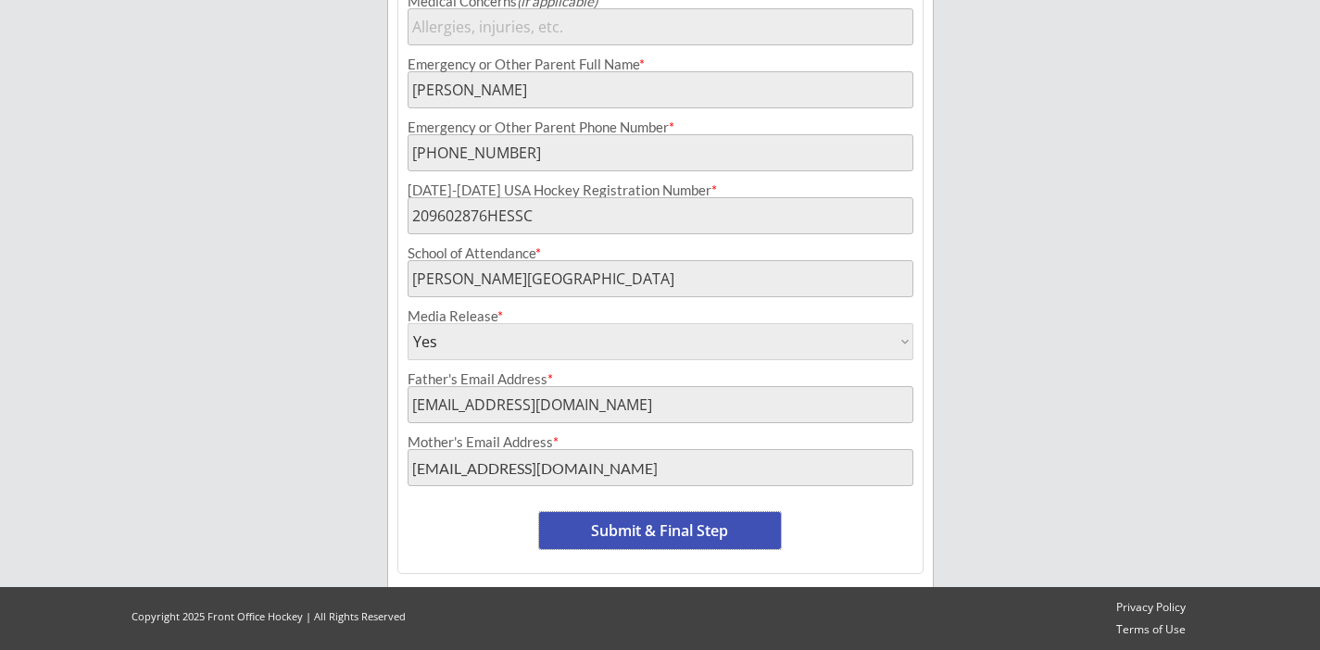
click at [691, 526] on button "Submit & Final Step" at bounding box center [660, 530] width 242 height 37
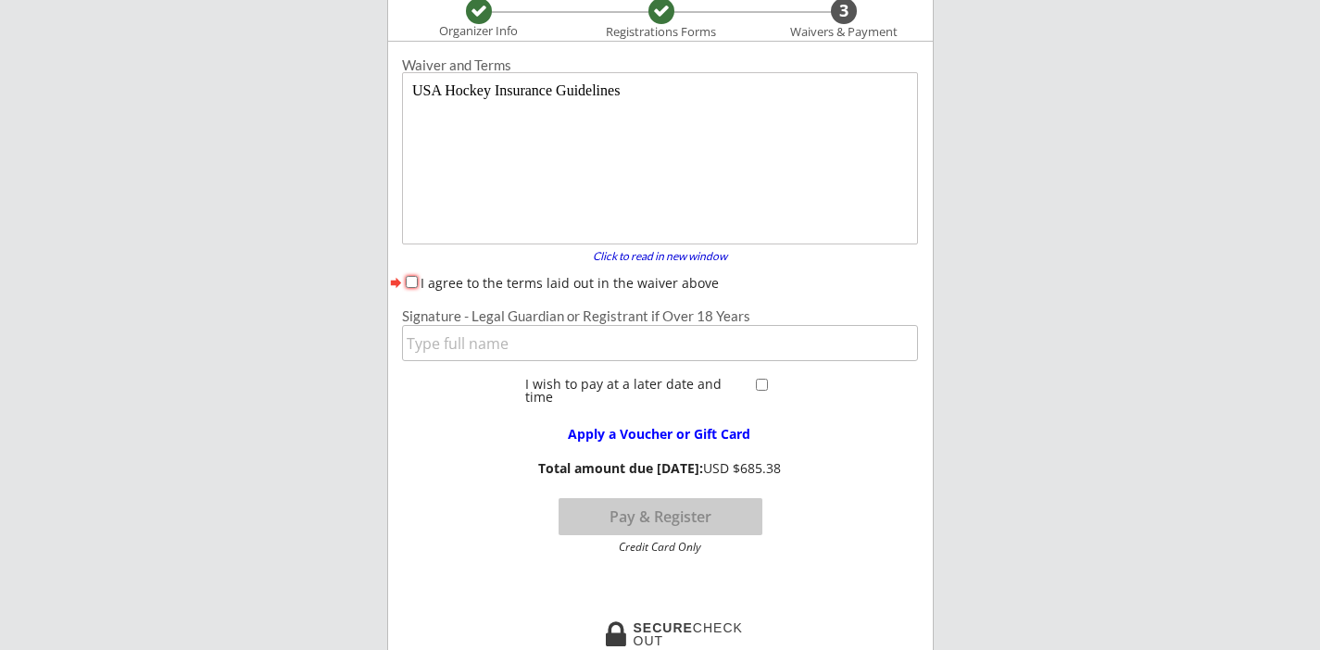
scroll to position [152, 0]
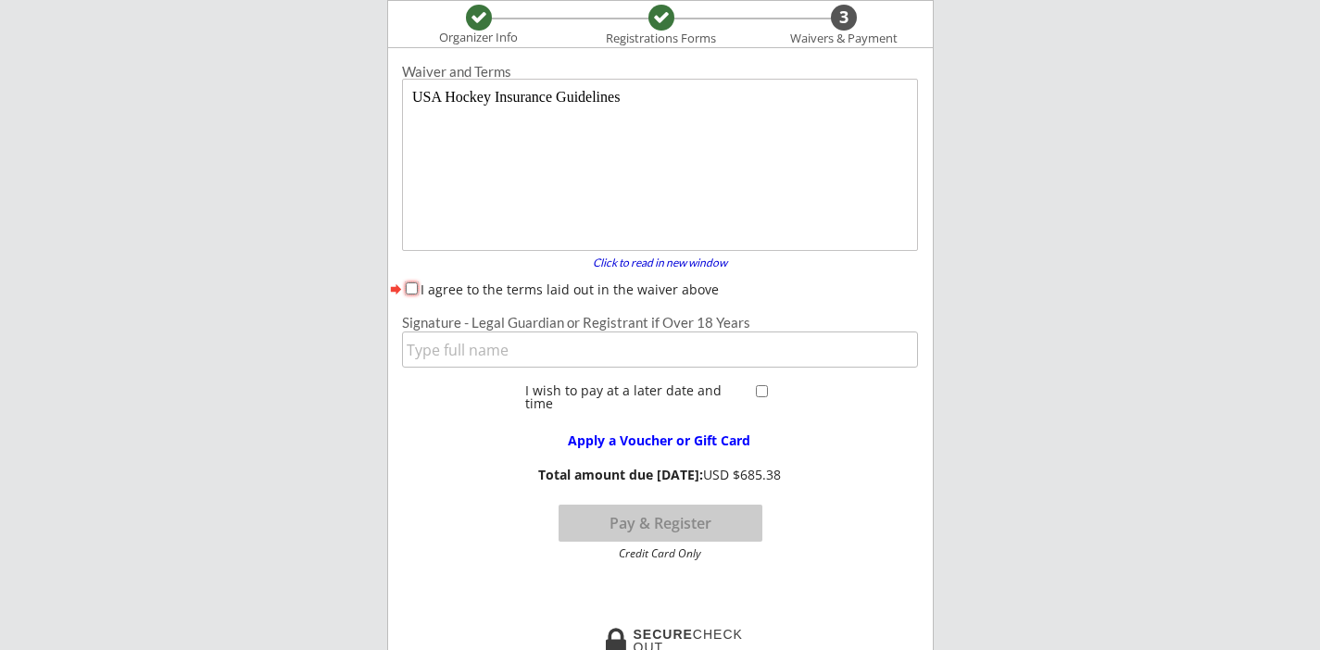
click at [414, 285] on input "I agree to the terms laid out in the waiver above" at bounding box center [412, 289] width 12 height 12
checkbox input "true"
click at [456, 350] on input "input" at bounding box center [660, 350] width 516 height 36
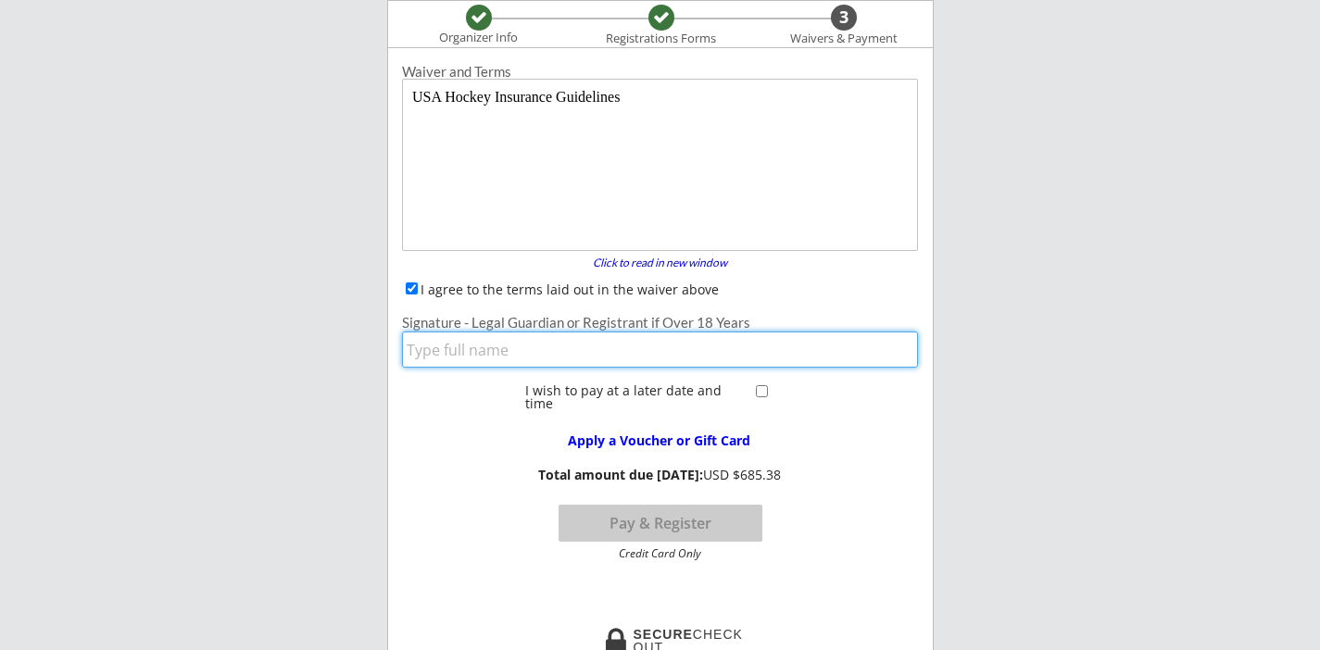
type input "[PERSON_NAME]"
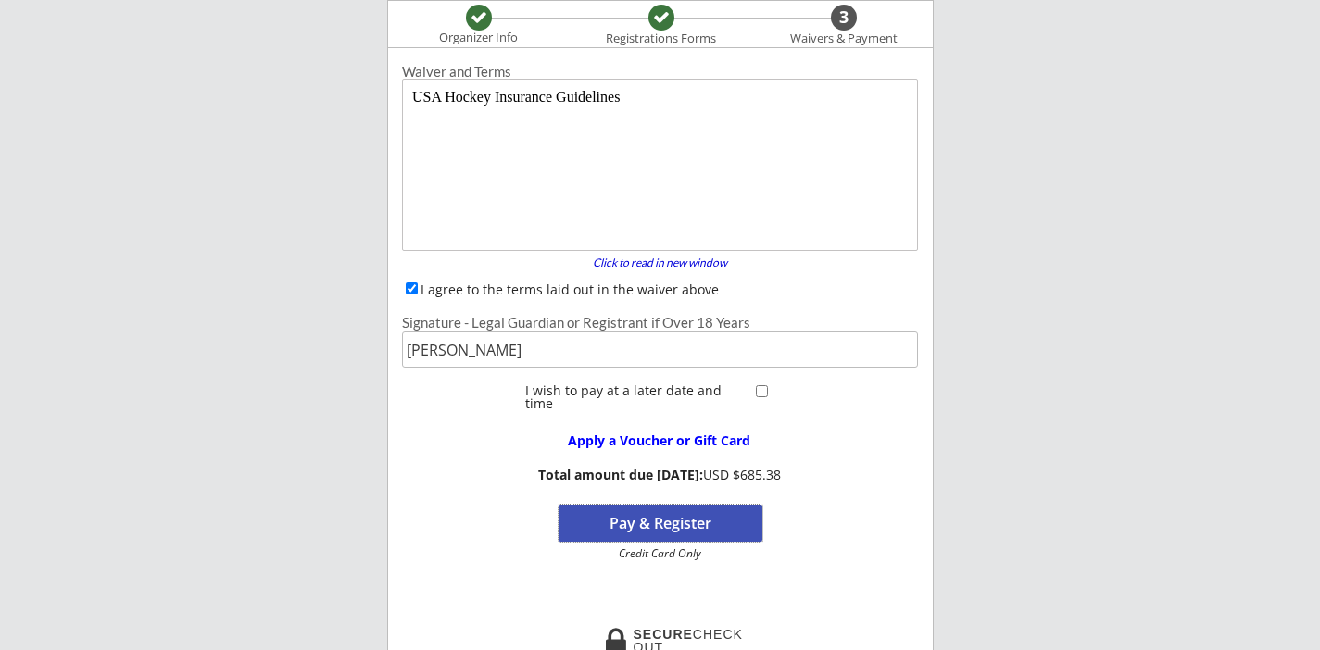
click at [719, 522] on button "Pay & Register" at bounding box center [661, 523] width 204 height 37
